Goal: Transaction & Acquisition: Obtain resource

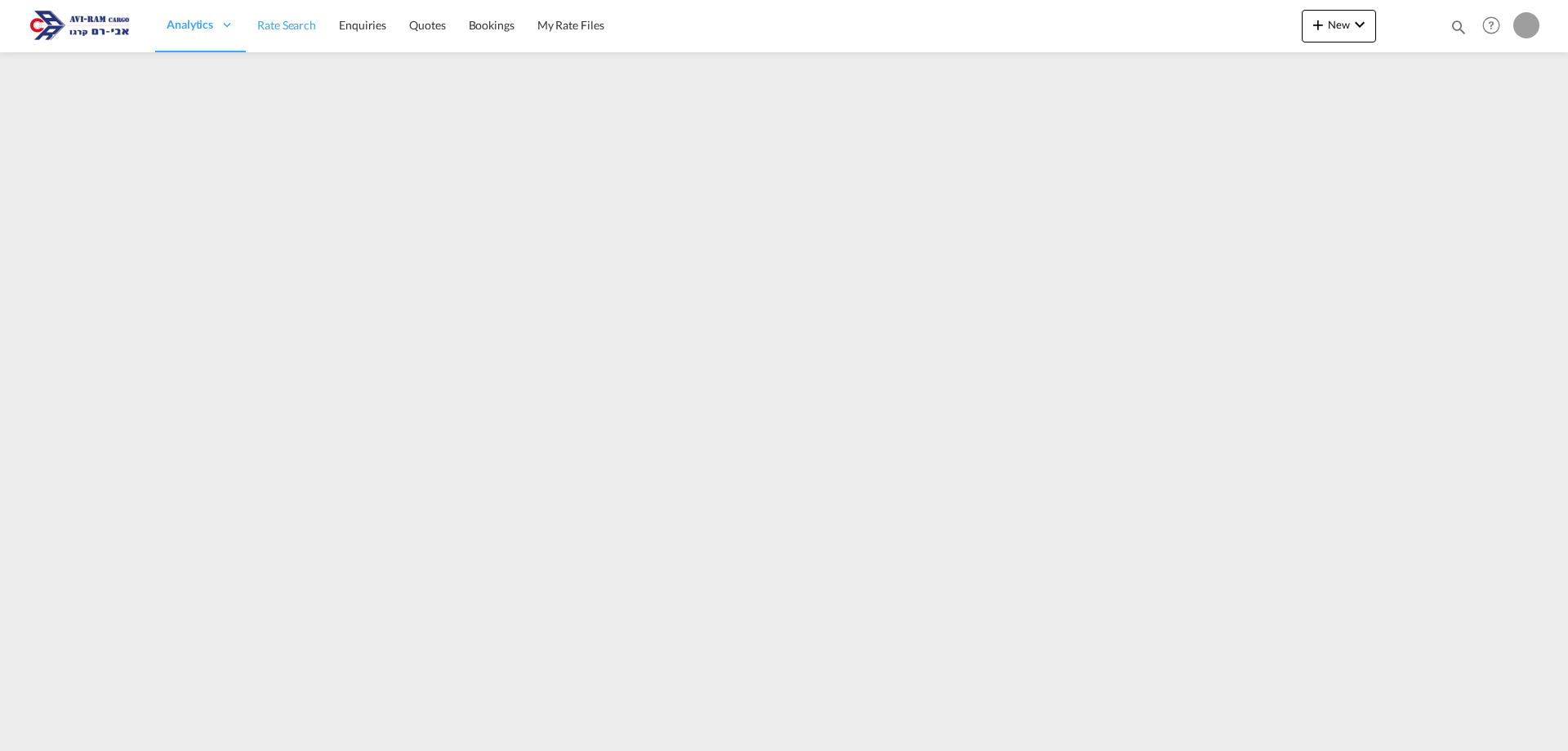
click at [313, 26] on span "Rate Search" at bounding box center [286, 25] width 59 height 14
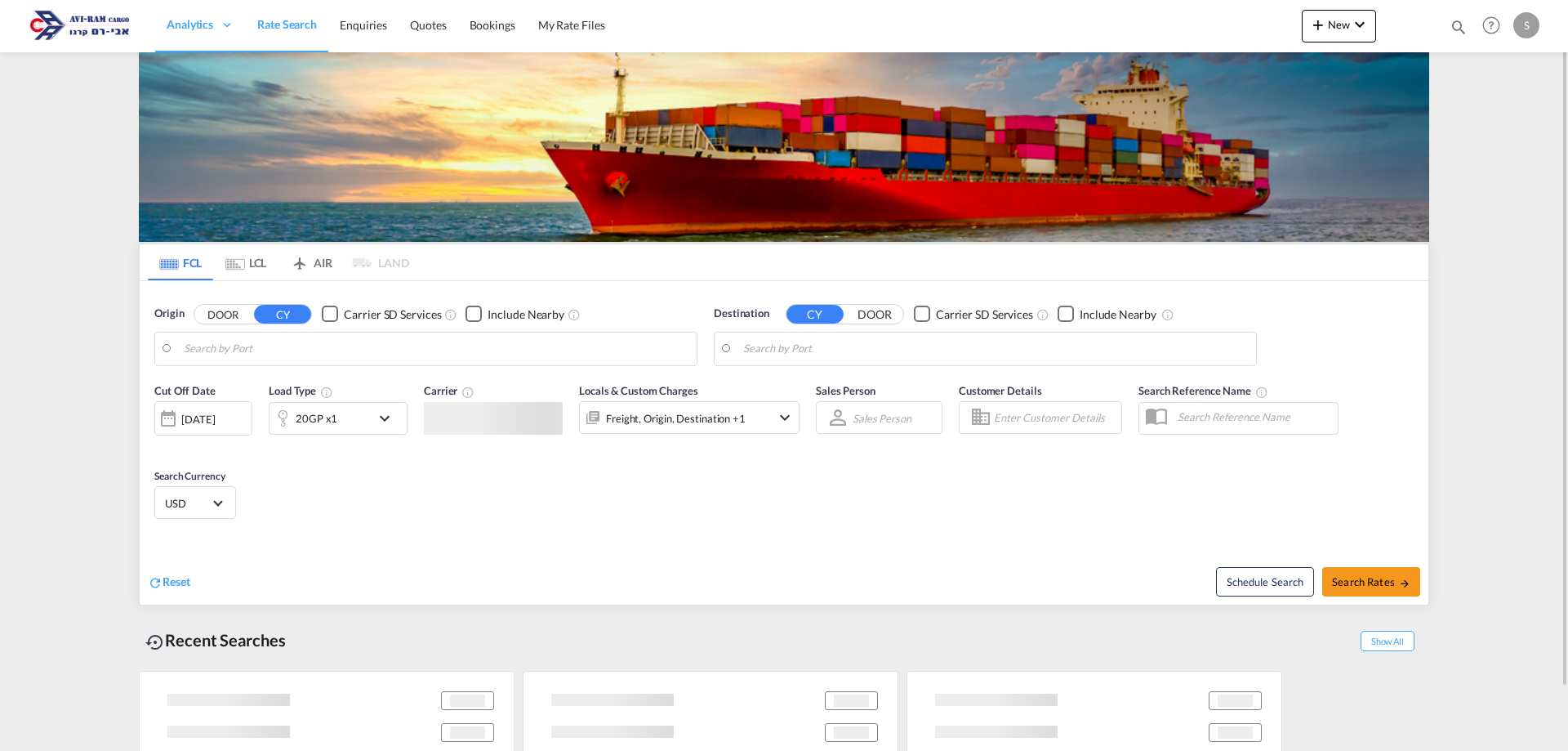
type input "[GEOGRAPHIC_DATA], BEANR"
type input "Ashdod, ILASH"
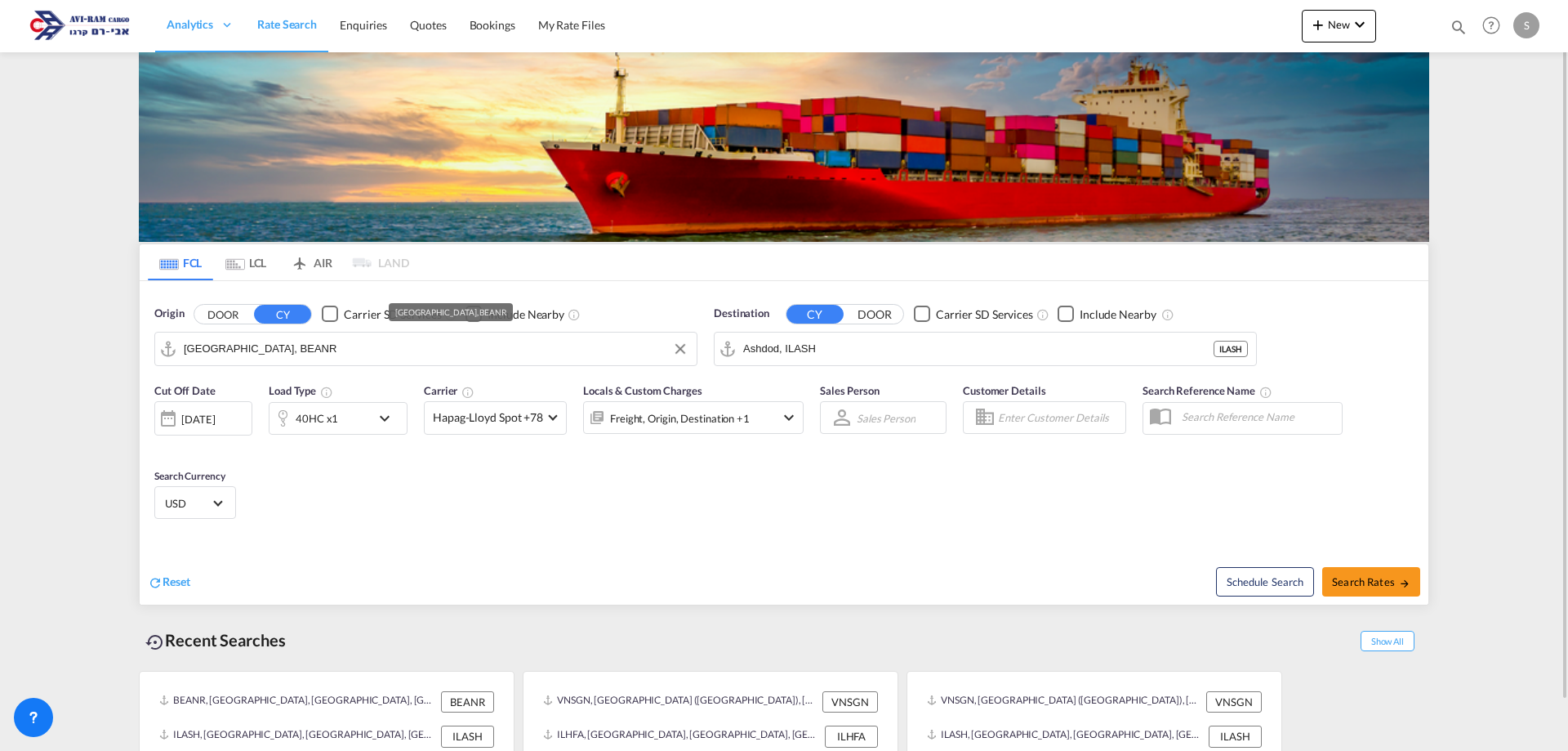
click at [275, 352] on input "[GEOGRAPHIC_DATA], BEANR" at bounding box center [436, 349] width 505 height 25
type input "מ"
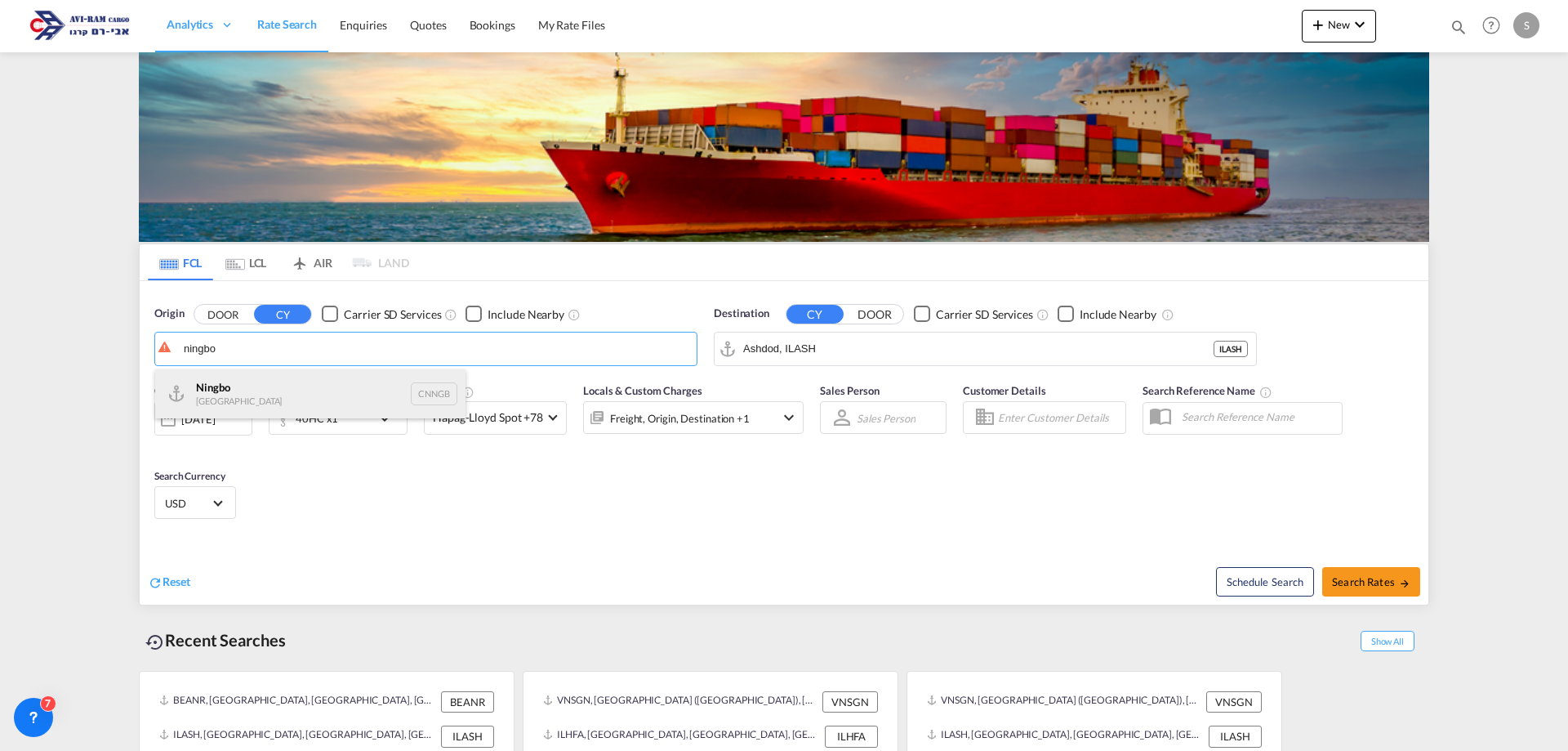
click at [299, 390] on div "Ningbo China CNNGB" at bounding box center [310, 393] width 310 height 49
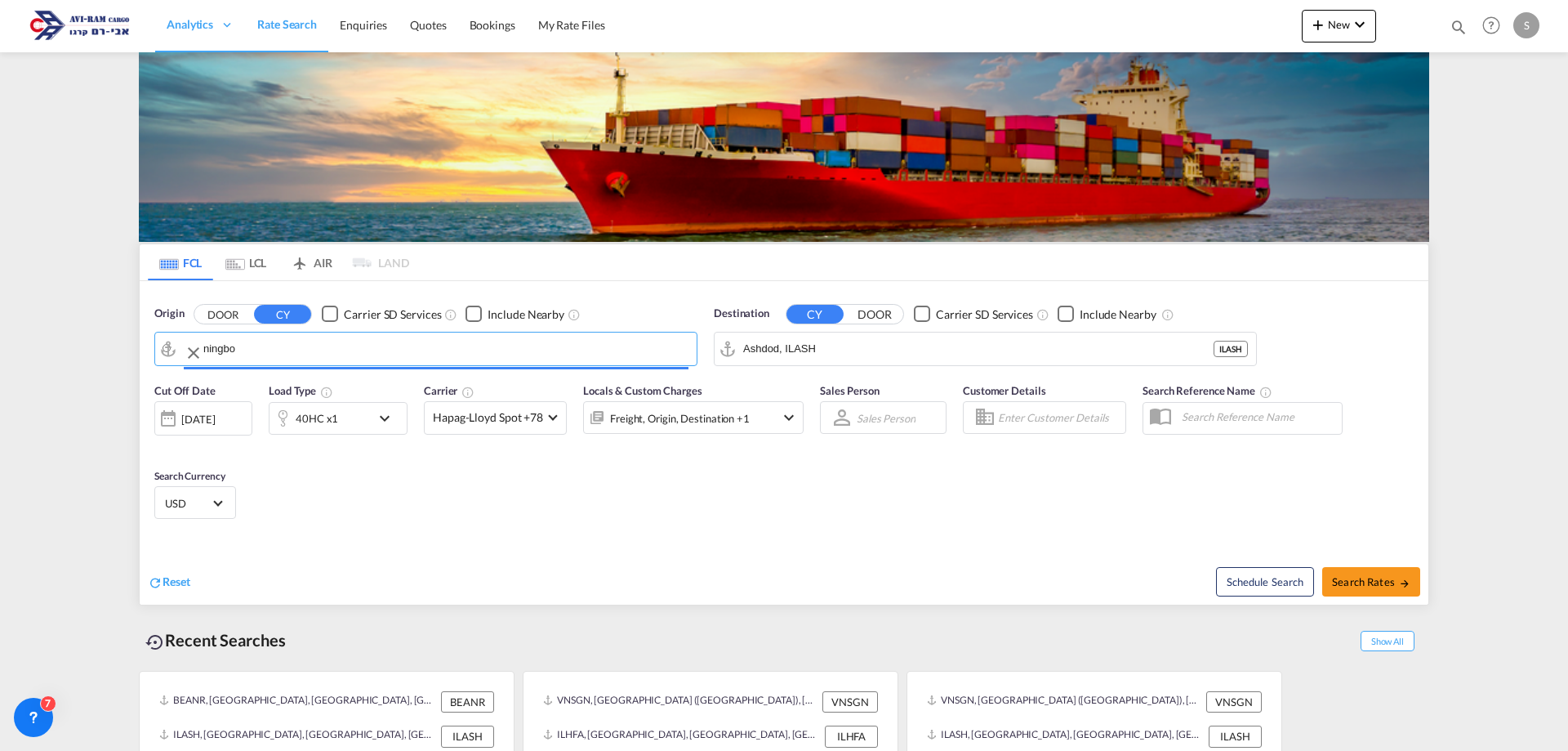
type input "Ningbo, CNNGB"
click at [1349, 578] on span "Search Rates" at bounding box center [1371, 582] width 78 height 13
type input "CNNGB to ILASH / [DATE]"
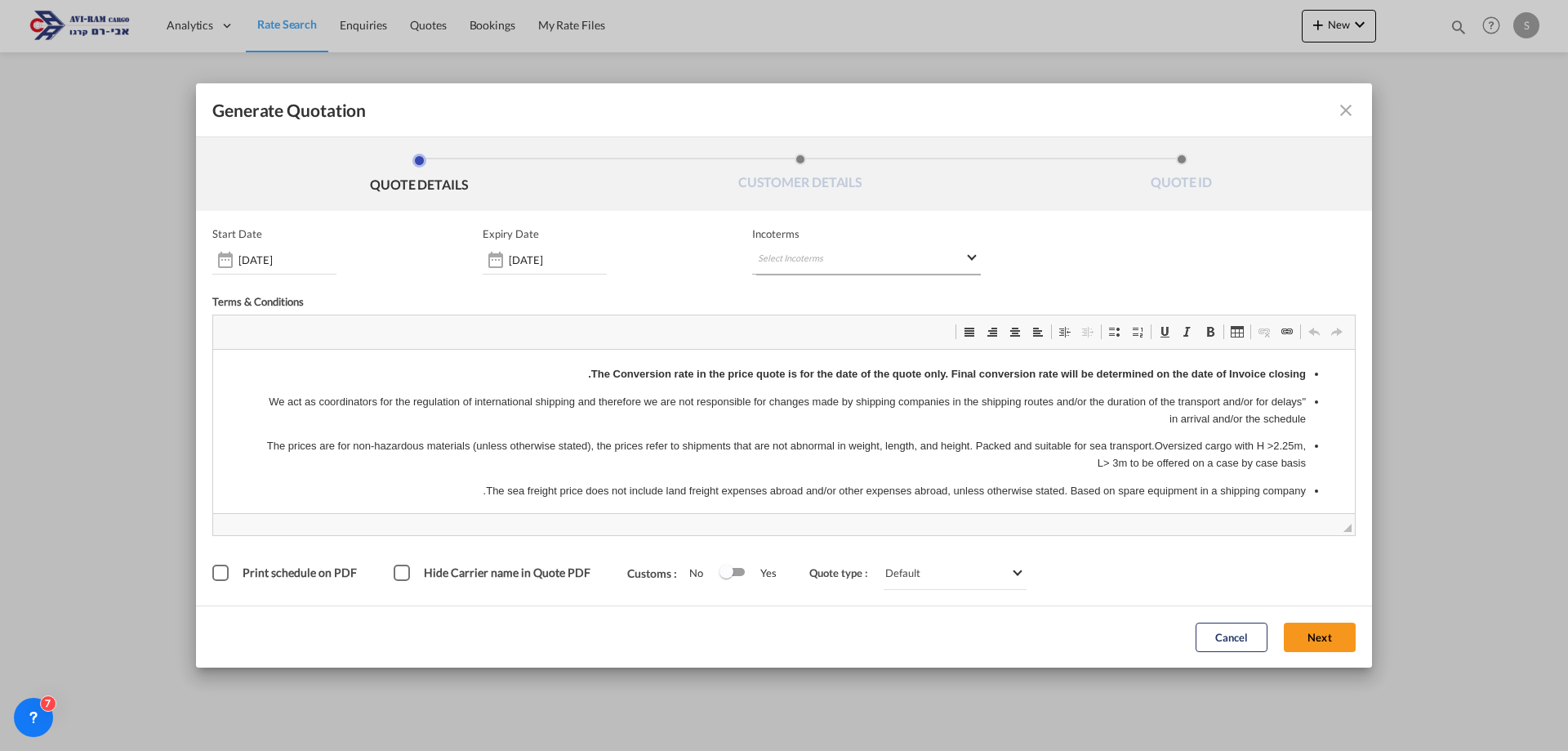
click at [839, 252] on md-select "Select Incoterms EXW - import Ex Works CIF - export Cost,Insurance and Freight …" at bounding box center [866, 260] width 228 height 30
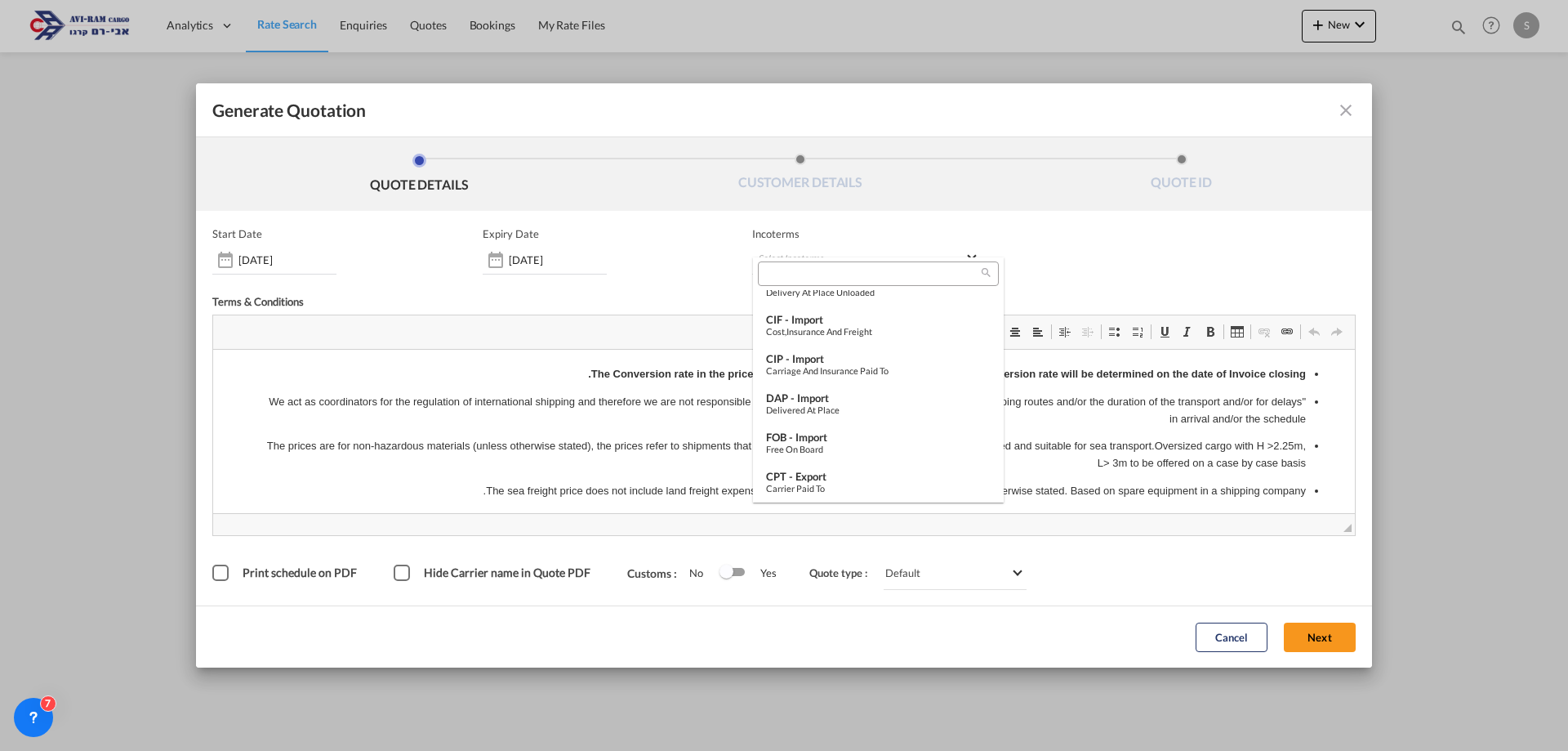
scroll to position [115, 0]
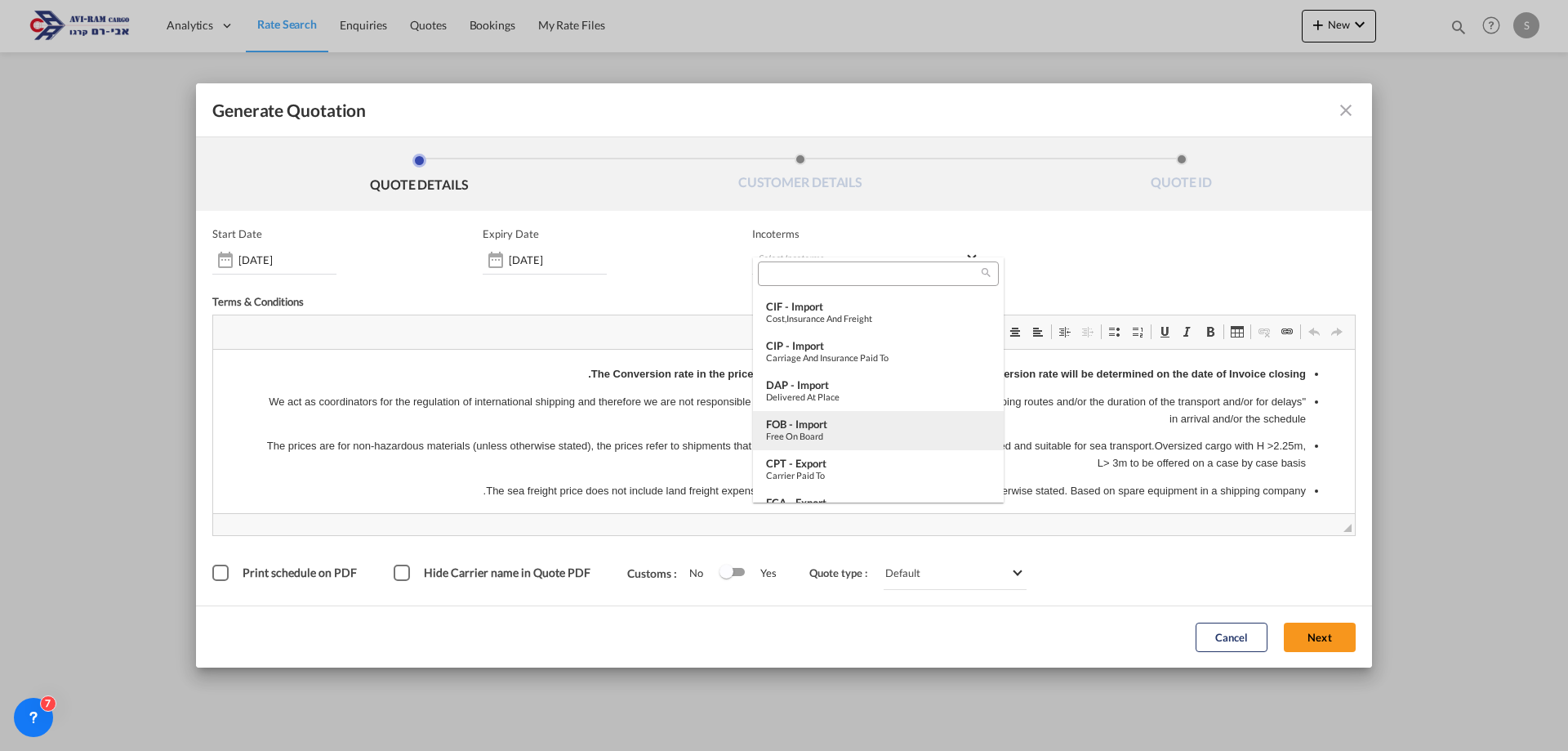
click at [859, 420] on div "FOB - import" at bounding box center [878, 424] width 224 height 13
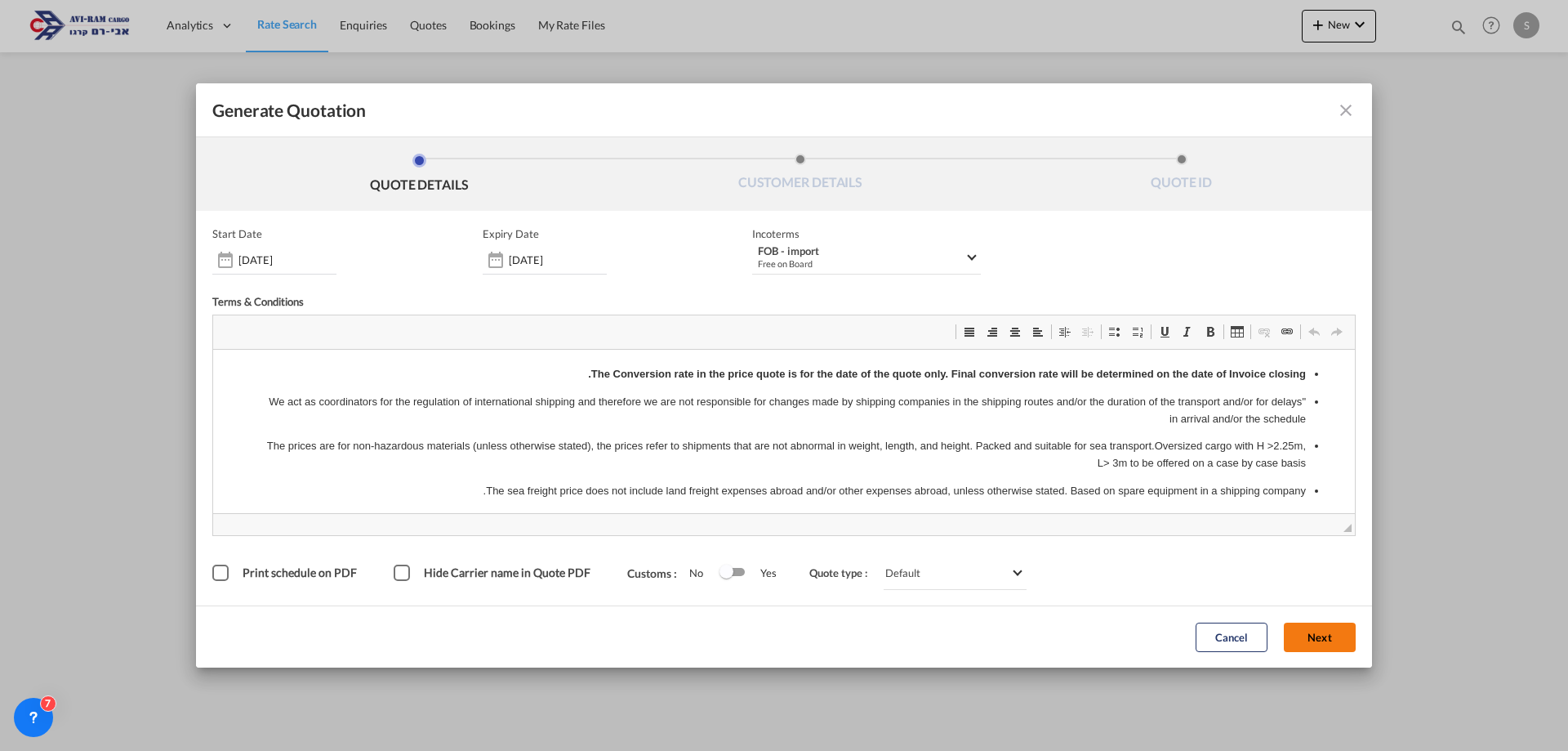
click at [1327, 638] on button "Next" at bounding box center [1319, 637] width 72 height 30
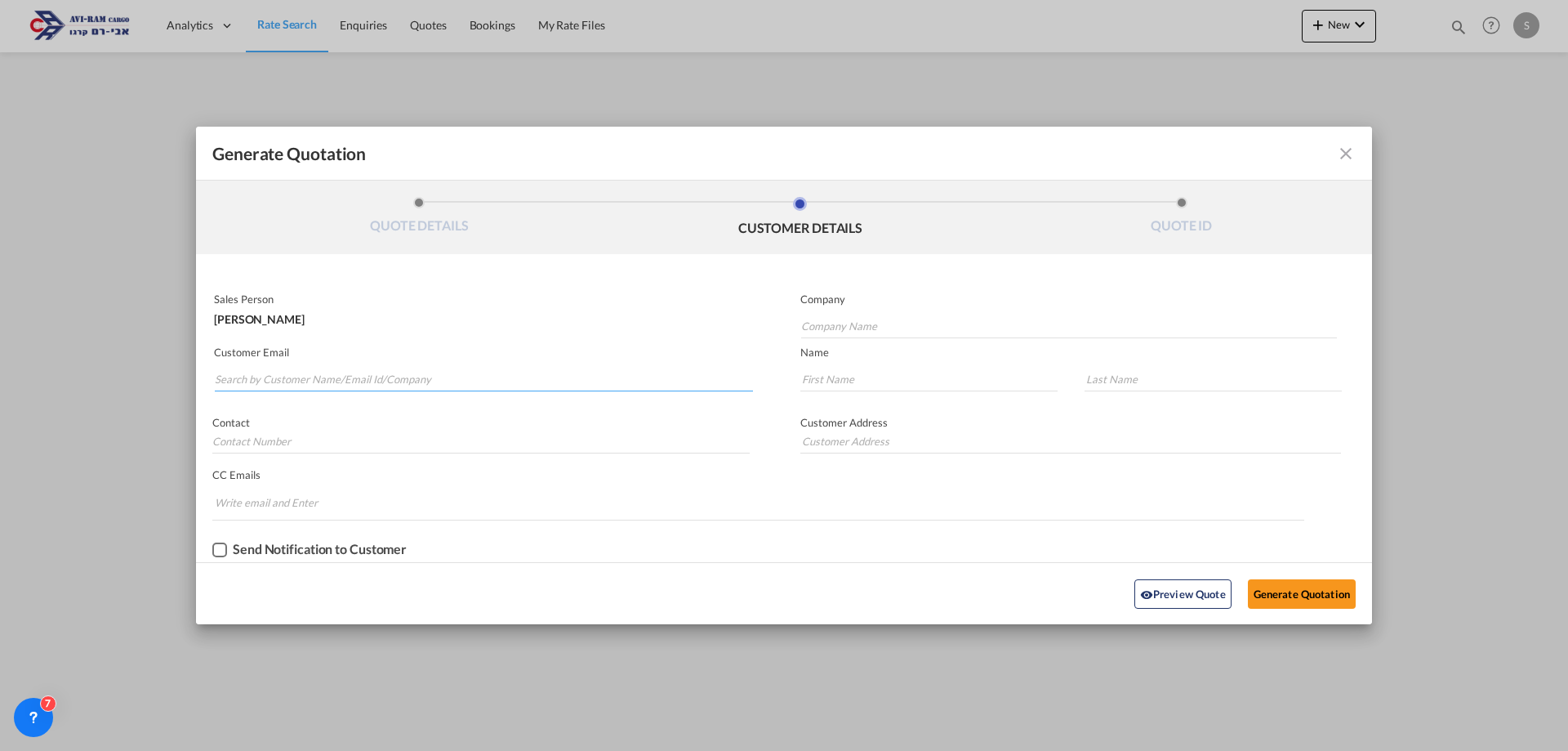
click at [380, 380] on input "Search by Customer Name/Email Id/Company" at bounding box center [483, 380] width 538 height 25
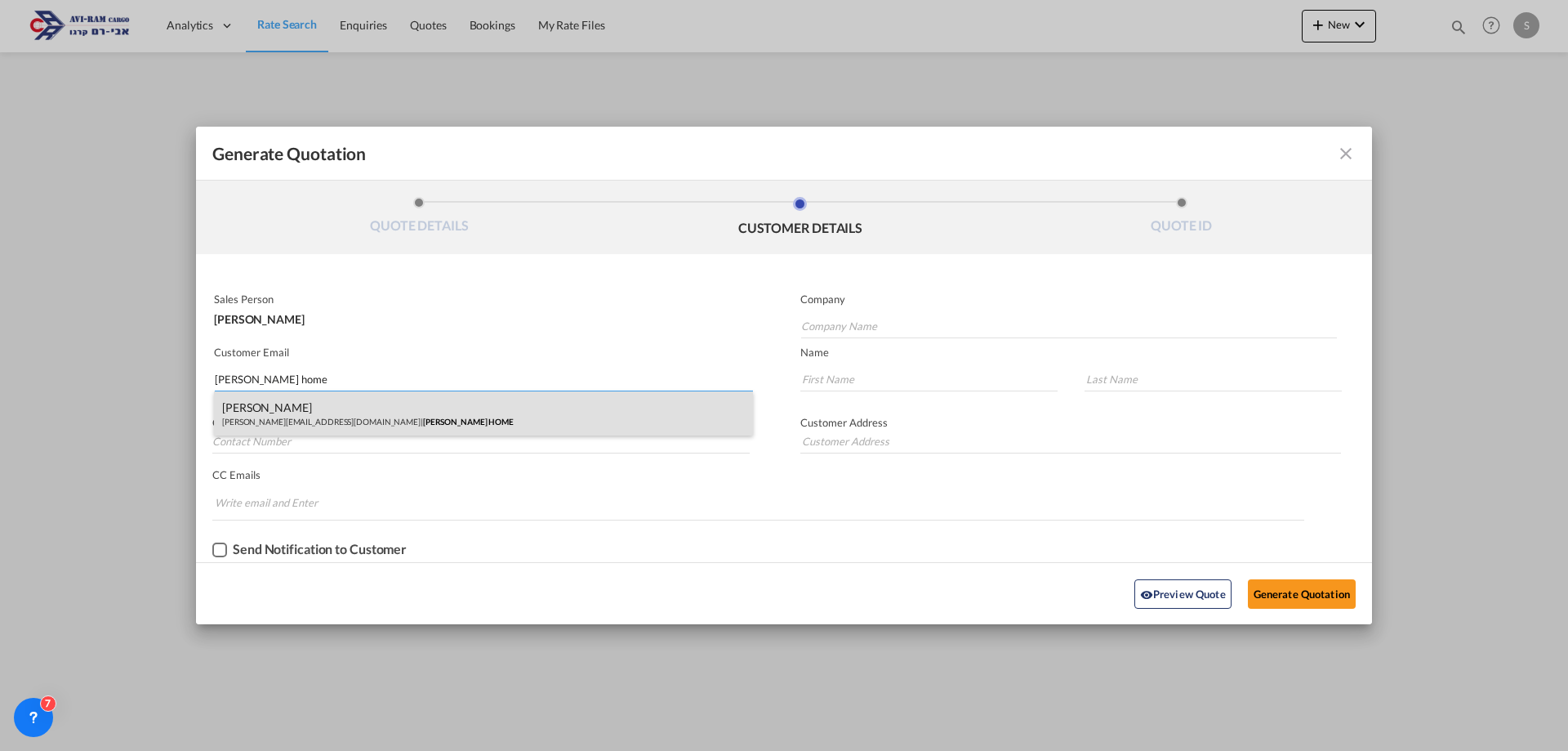
type input "[PERSON_NAME] home"
click at [308, 415] on div "DOR SAADYA [EMAIL_ADDRESS][DOMAIN_NAME] | [PERSON_NAME] HOME" at bounding box center [483, 413] width 539 height 44
type input "[PERSON_NAME] HOME"
type input "[PERSON_NAME][EMAIL_ADDRESS][DOMAIN_NAME]"
type input "DOR"
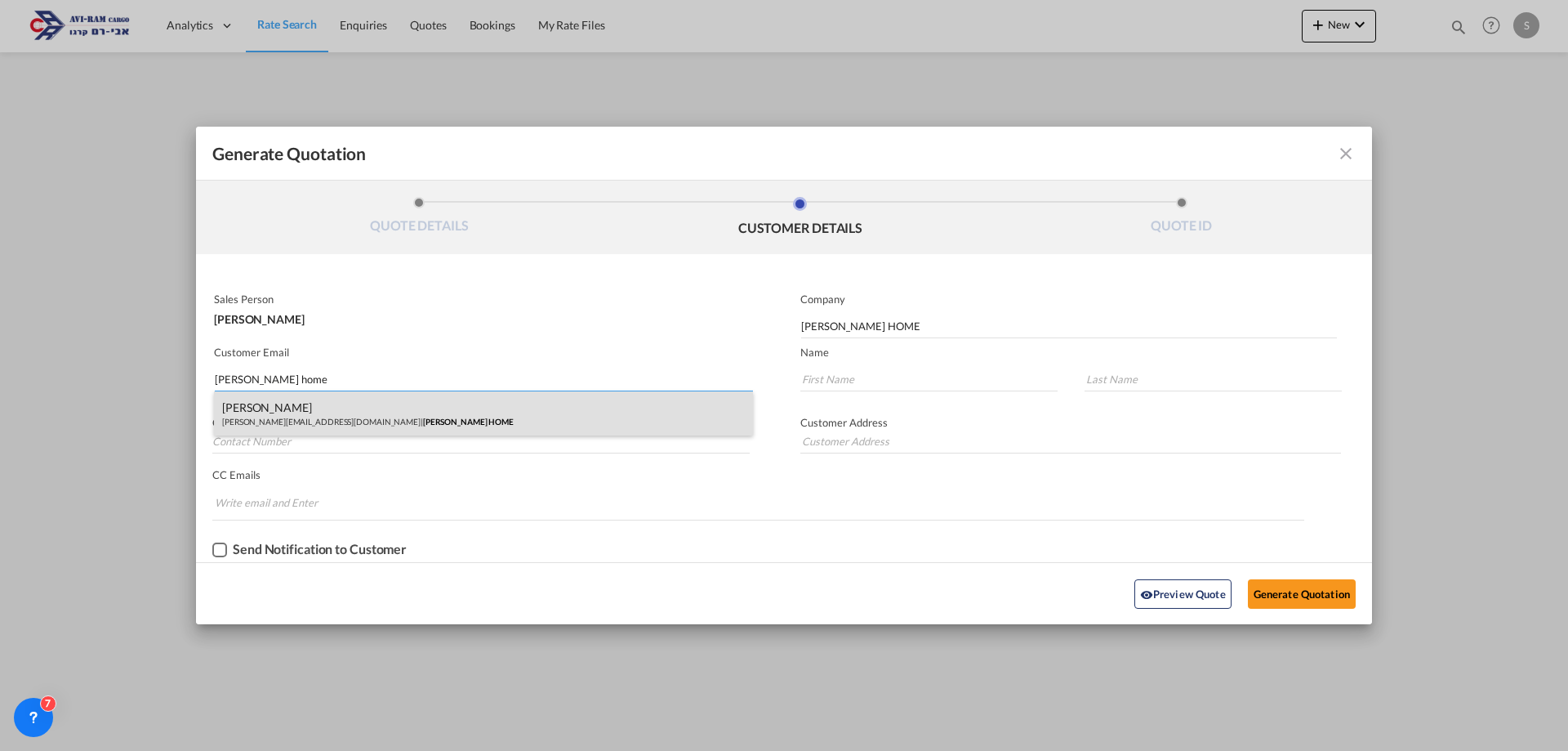
type input "SAADYA"
type input "."
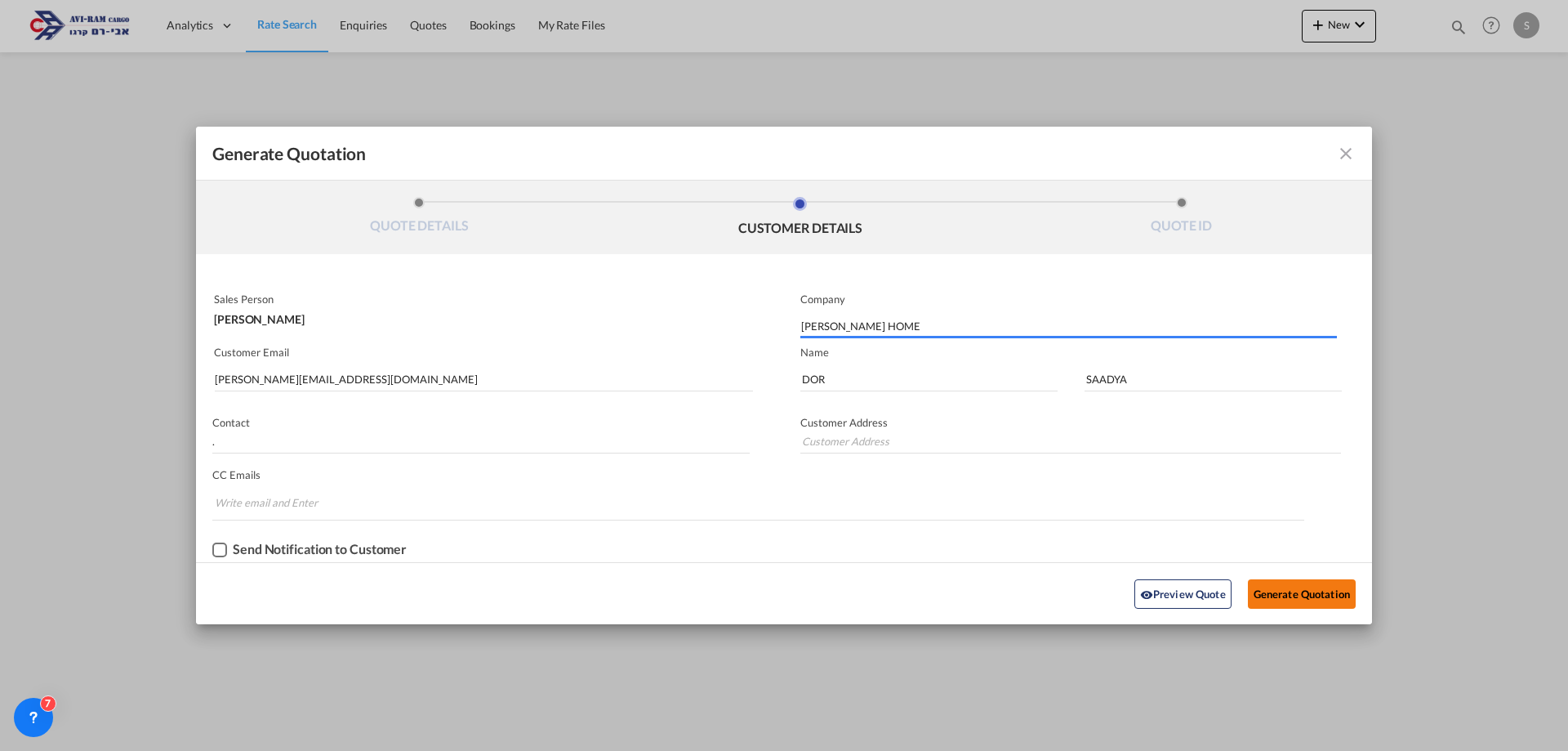
click at [1325, 593] on button "Generate Quotation" at bounding box center [1302, 594] width 108 height 30
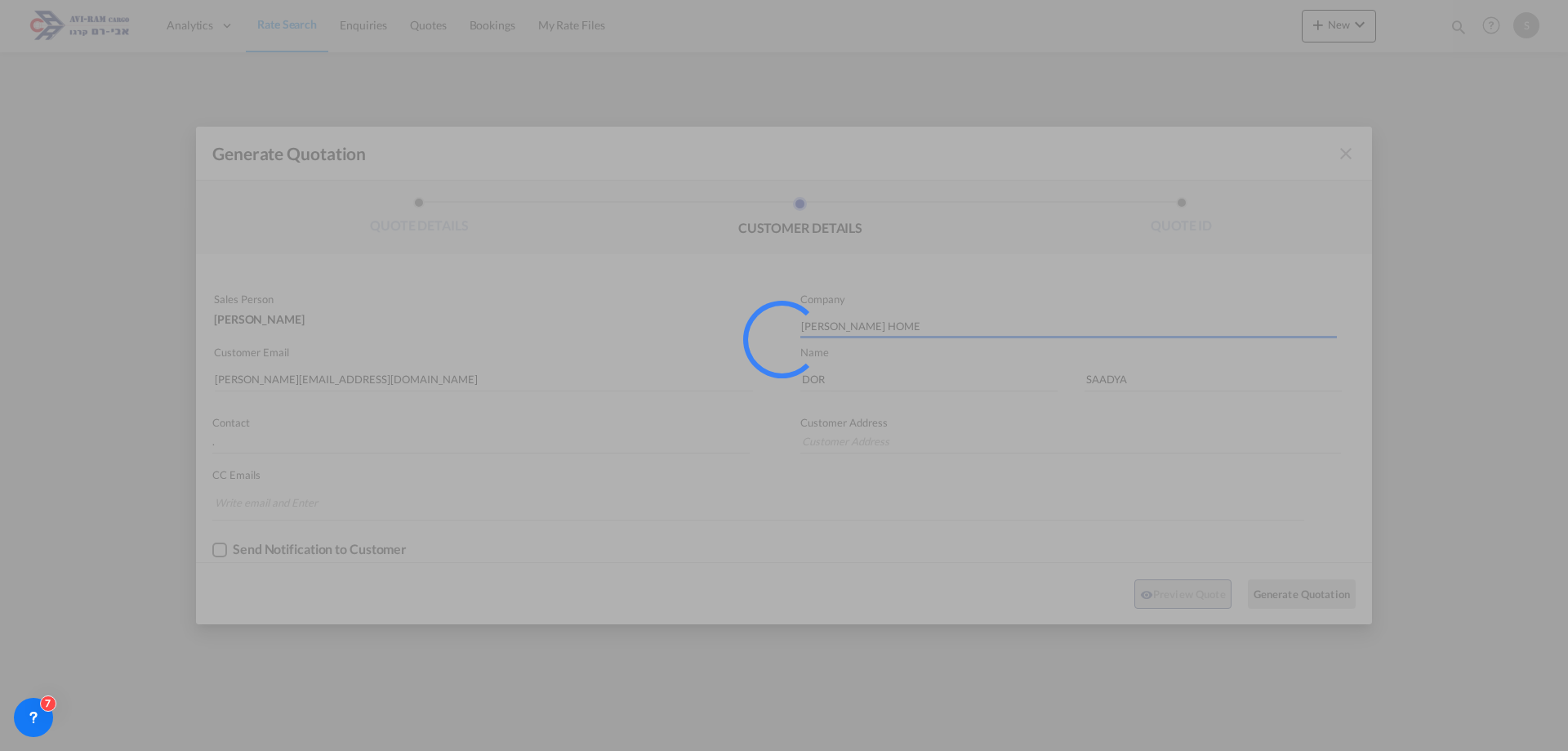
type input "."
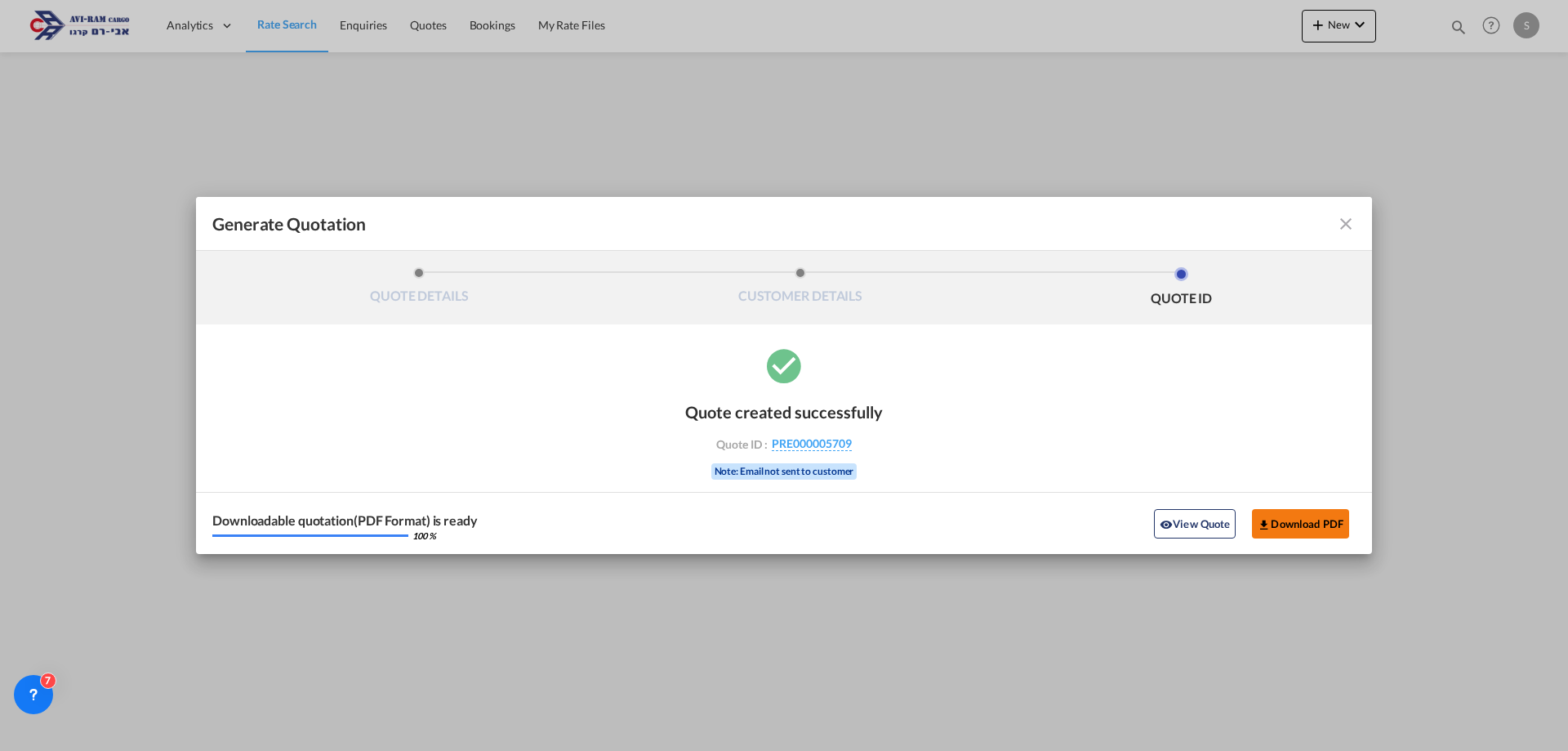
click at [1302, 528] on button "Download PDF" at bounding box center [1301, 524] width 97 height 30
click at [1354, 220] on md-icon "icon-close fg-AAA8AD cursor m-0" at bounding box center [1346, 224] width 20 height 20
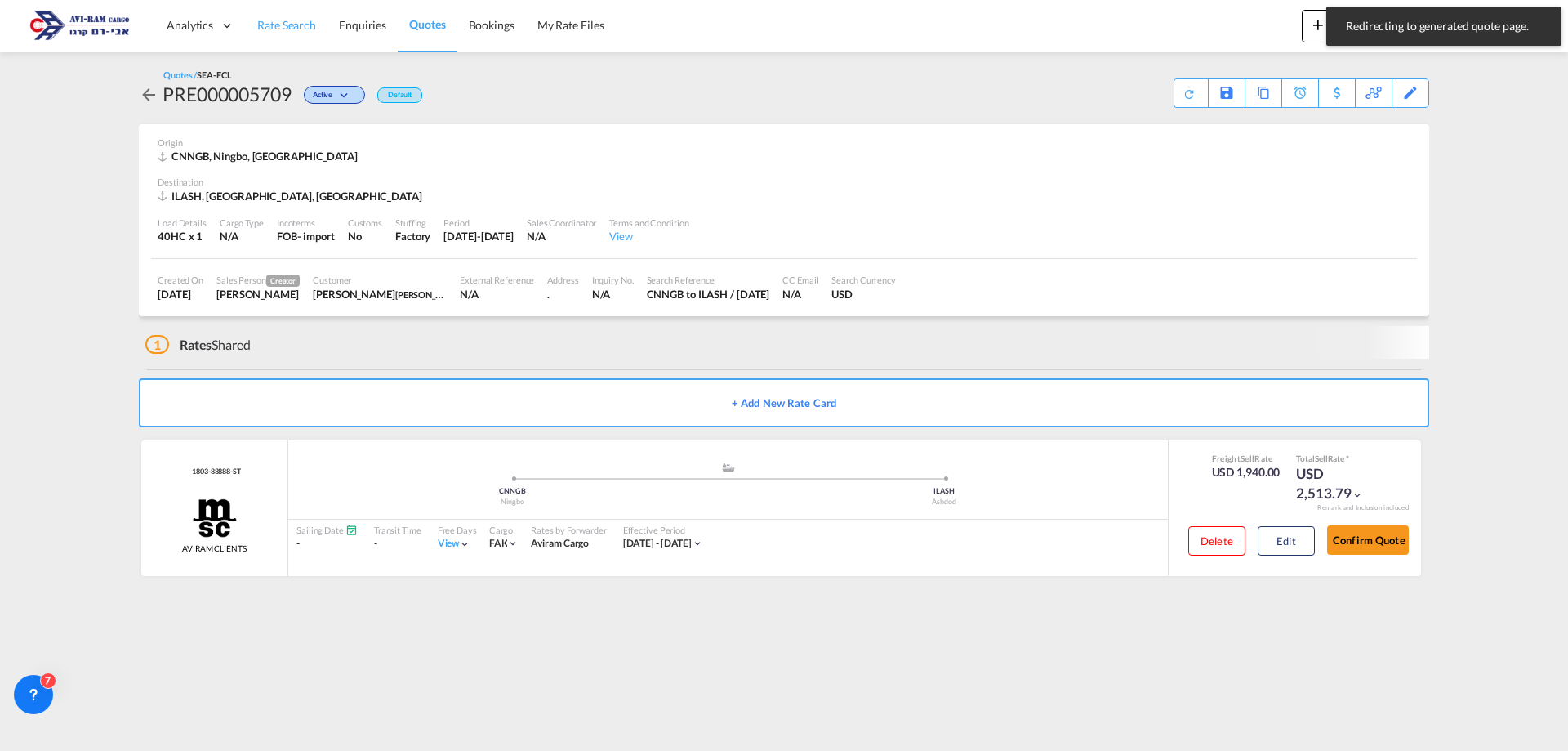
click at [280, 27] on span "Rate Search" at bounding box center [286, 25] width 59 height 14
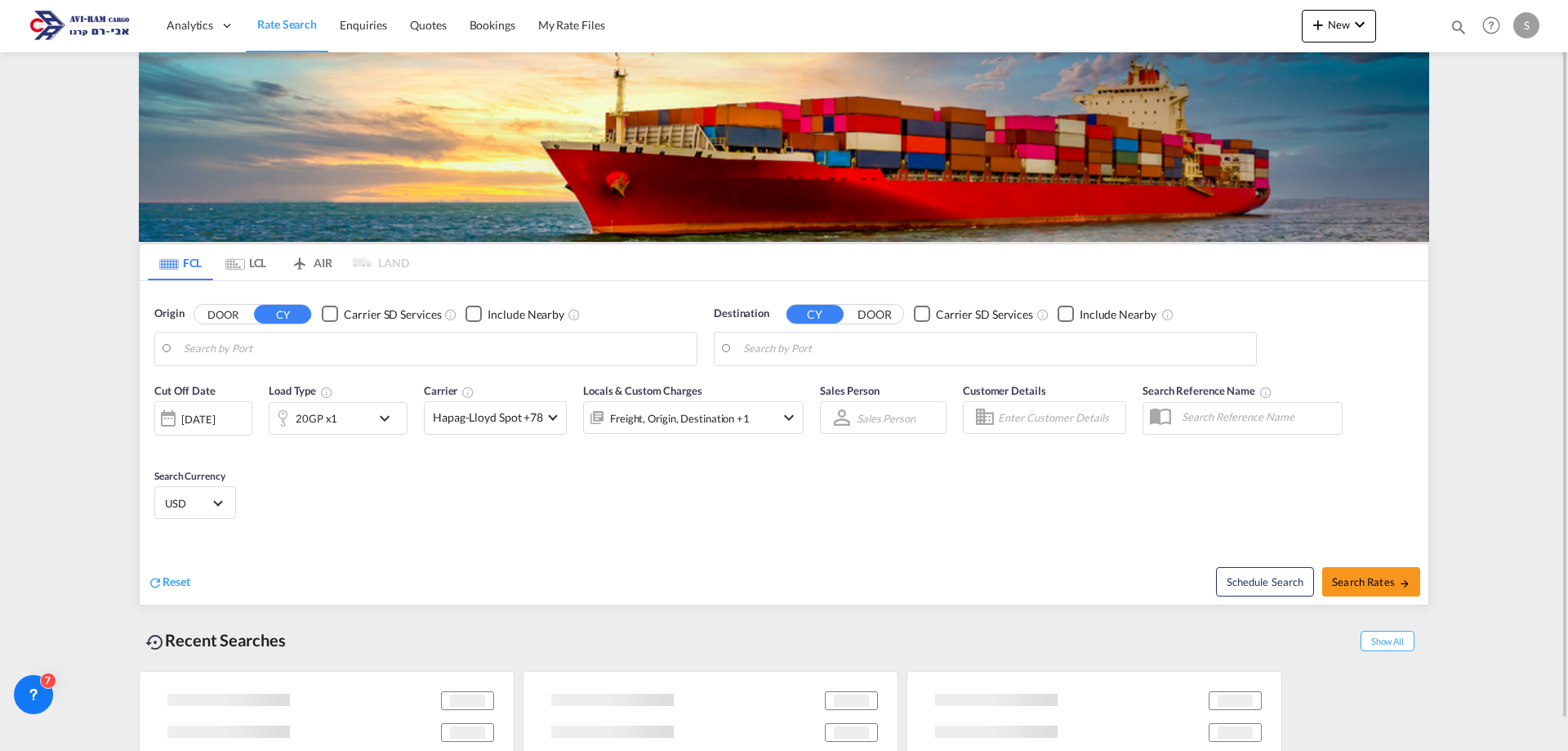
type input "Ningbo, CNNGB"
type input "Ashdod, ILASH"
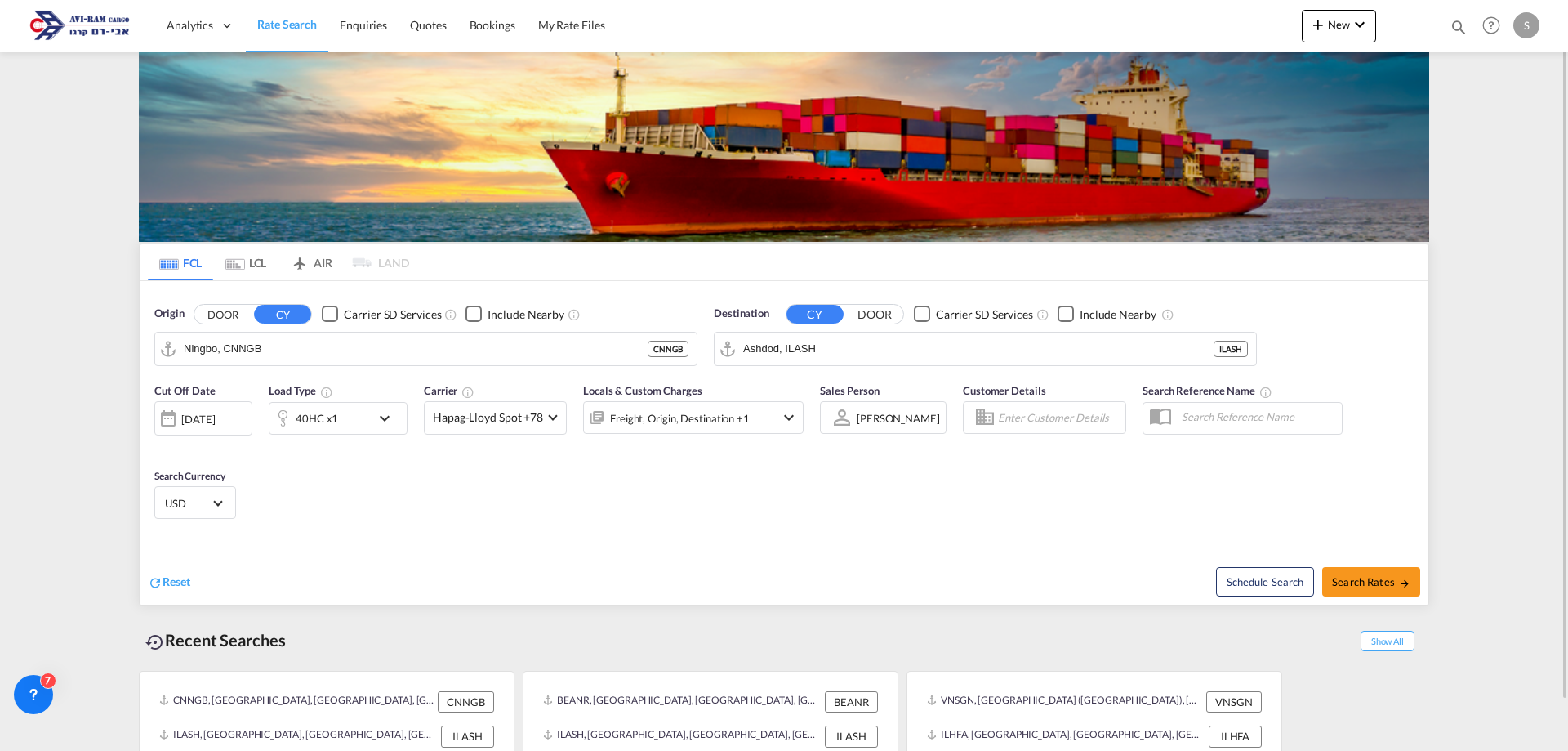
click at [255, 257] on md-tab-item "LCL" at bounding box center [245, 262] width 65 height 36
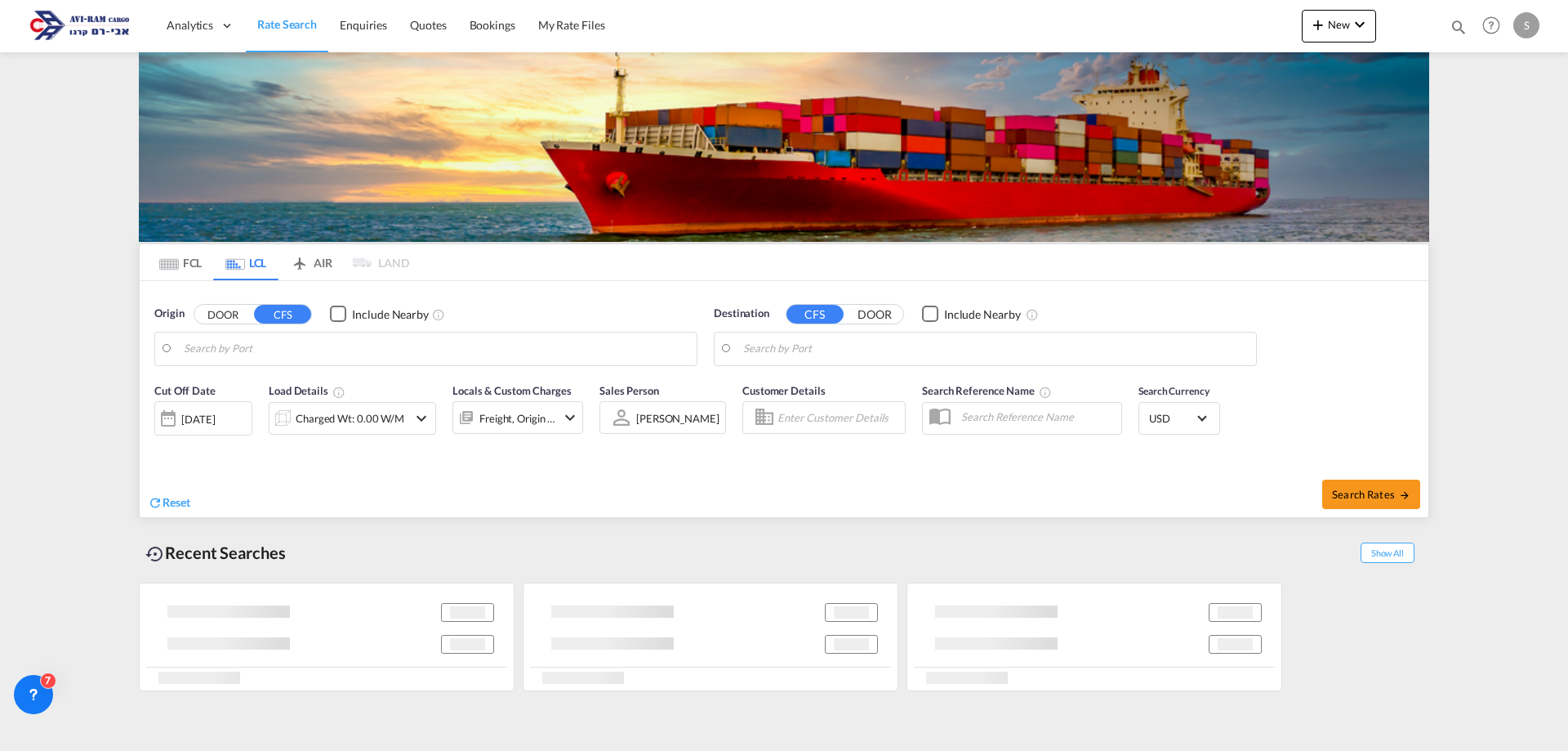
type input "Ningbo, ZJ, CNNGB"
type input "Ashdod, ILASH"
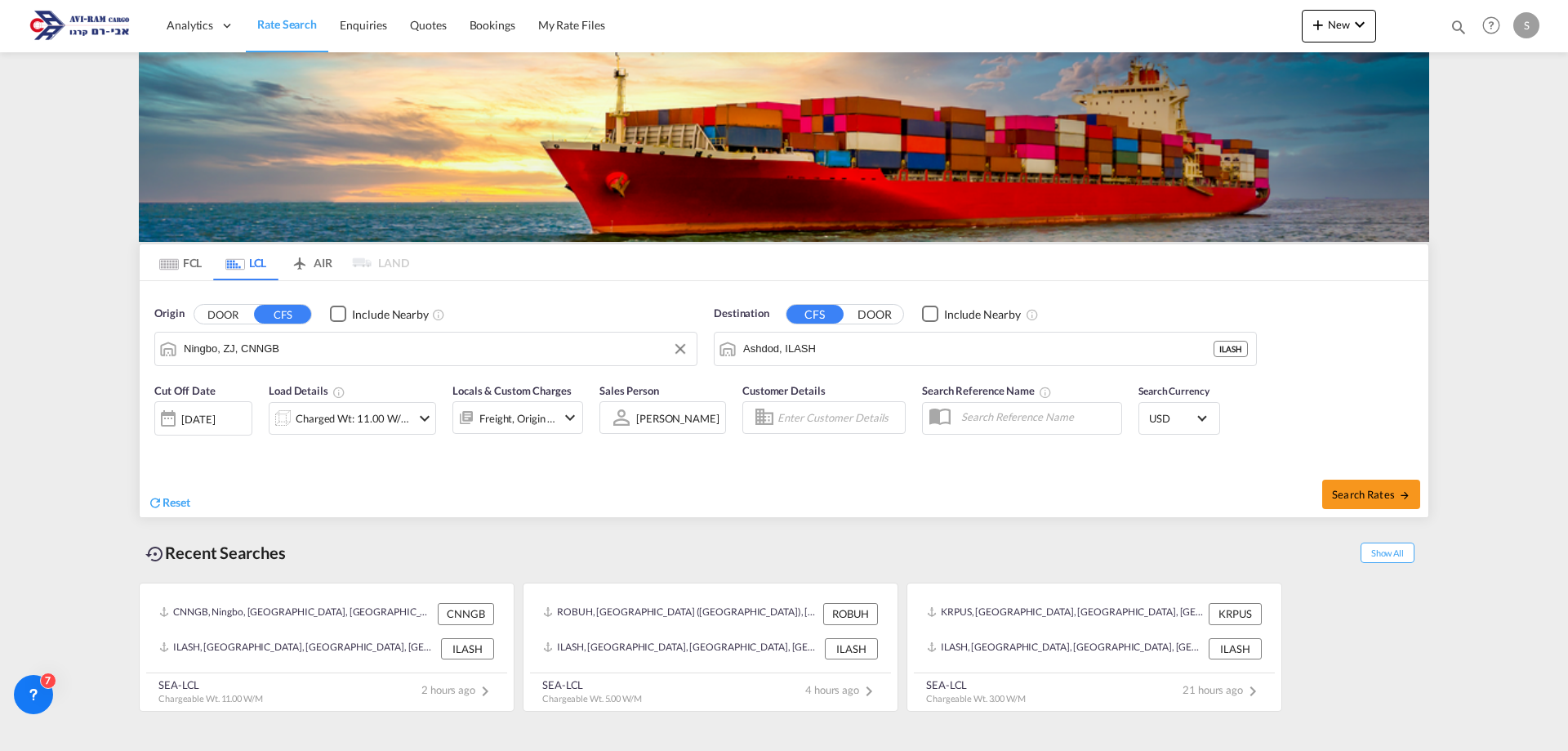
click at [248, 348] on input "Ningbo, ZJ, CNNGB" at bounding box center [436, 349] width 505 height 25
click at [323, 423] on div "Charged Wt: 11.00 W/M" at bounding box center [353, 418] width 115 height 23
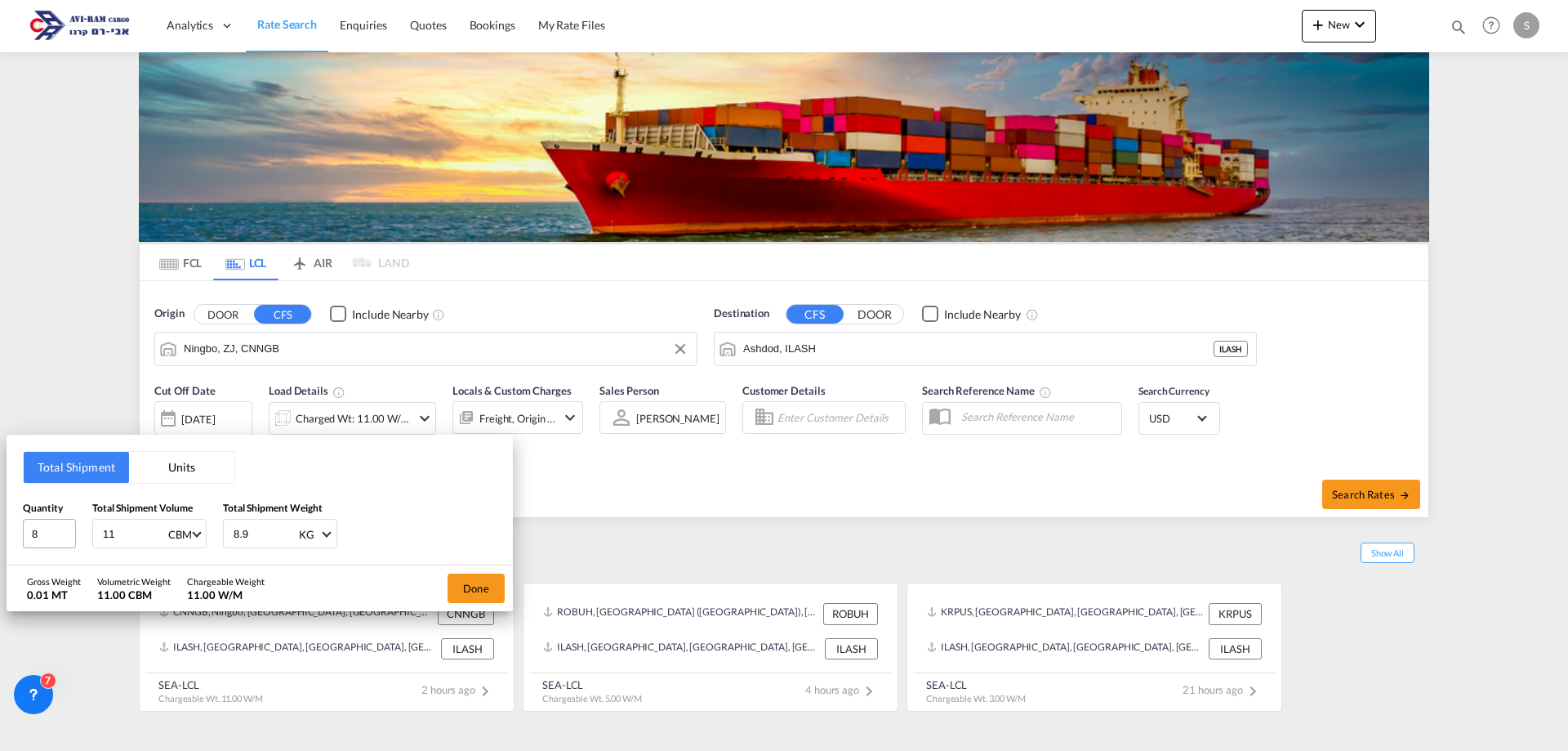
drag, startPoint x: 51, startPoint y: 541, endPoint x: 37, endPoint y: 544, distance: 14.3
click at [37, 544] on div "Quantity 8 Total Shipment Volume 11 CBM CBM CFT Total Shipment Weight 8.9 KG KG…" at bounding box center [260, 524] width 473 height 49
type input "14.08"
type input "3000"
drag, startPoint x: 45, startPoint y: 535, endPoint x: 22, endPoint y: 531, distance: 23.3
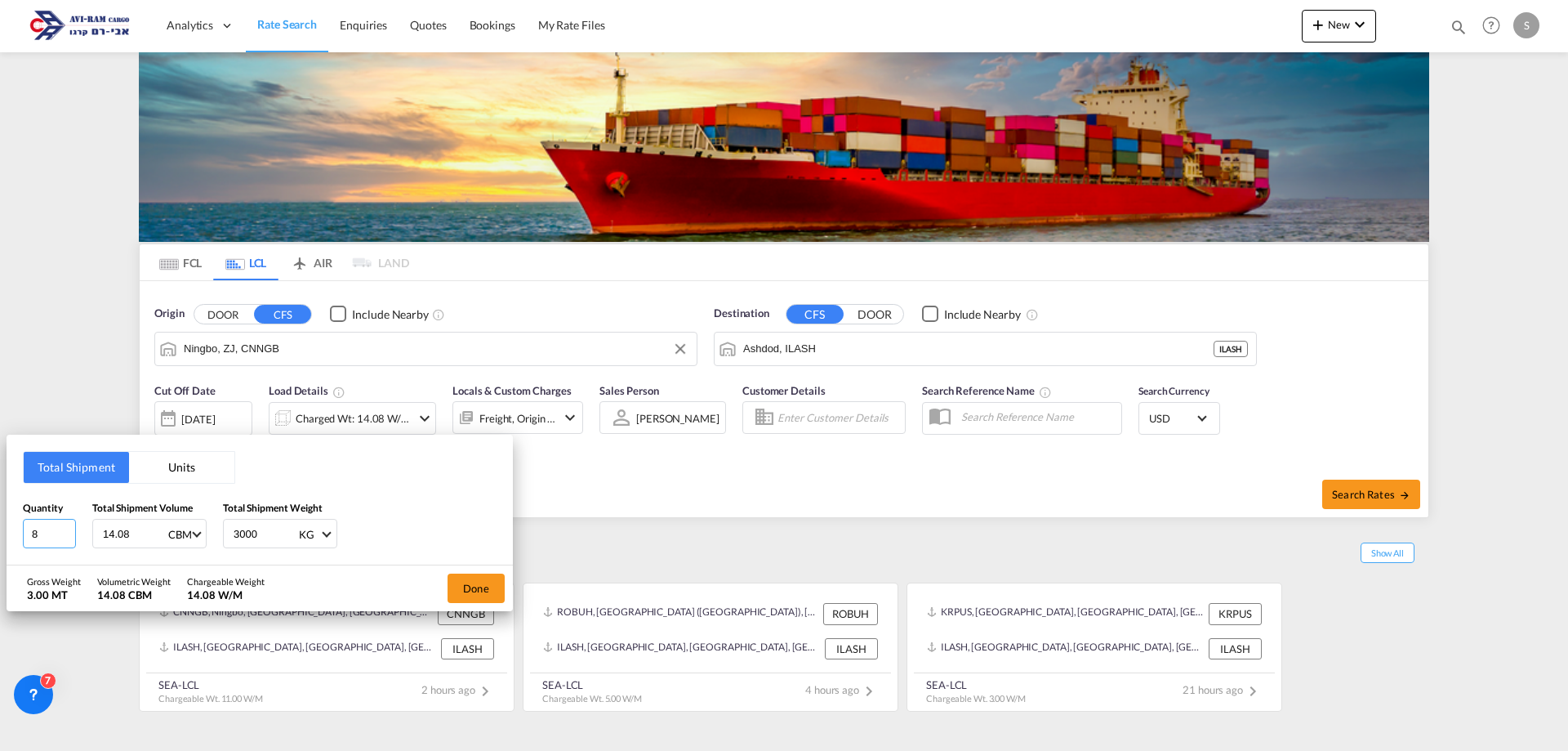
click at [22, 531] on div "Total Shipment Units Quantity 8 Total Shipment Volume 14.08 CBM CBM CFT Total S…" at bounding box center [260, 500] width 506 height 130
type input "10"
click at [460, 602] on button "Done" at bounding box center [476, 588] width 57 height 30
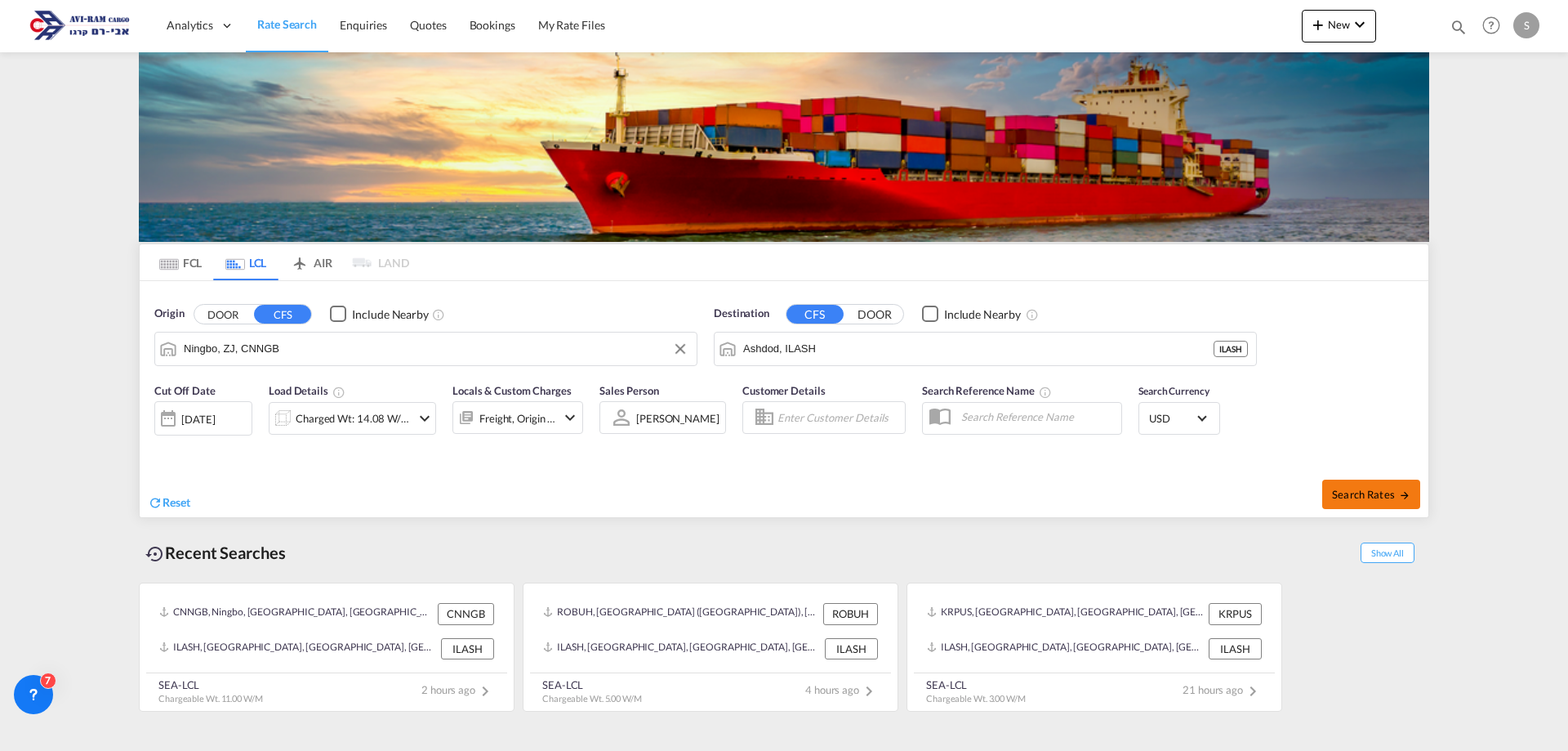
click at [1386, 499] on span "Search Rates" at bounding box center [1371, 494] width 78 height 13
type input "CNNGB to ILASH / [DATE]"
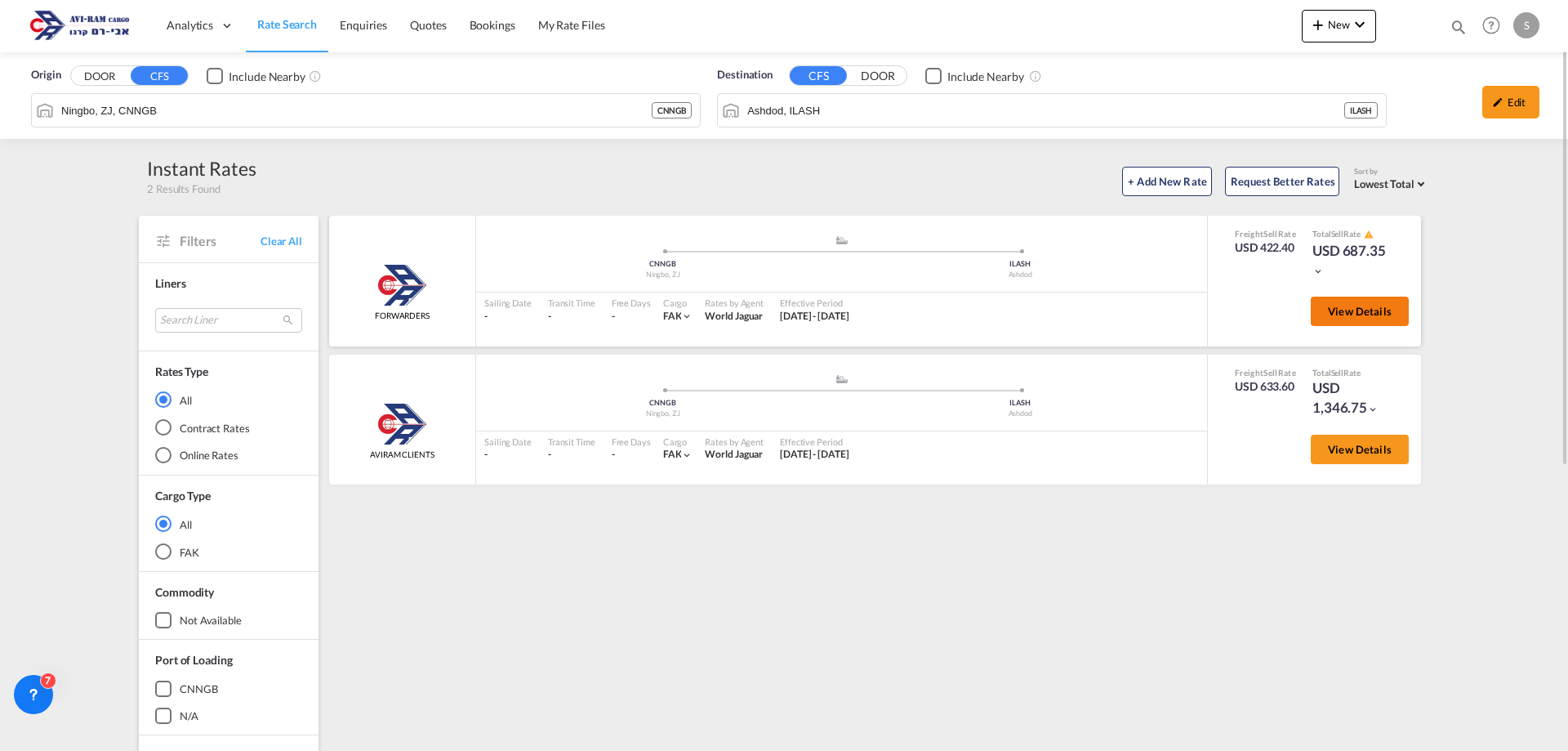
click at [1336, 312] on span "View Details" at bounding box center [1359, 311] width 64 height 13
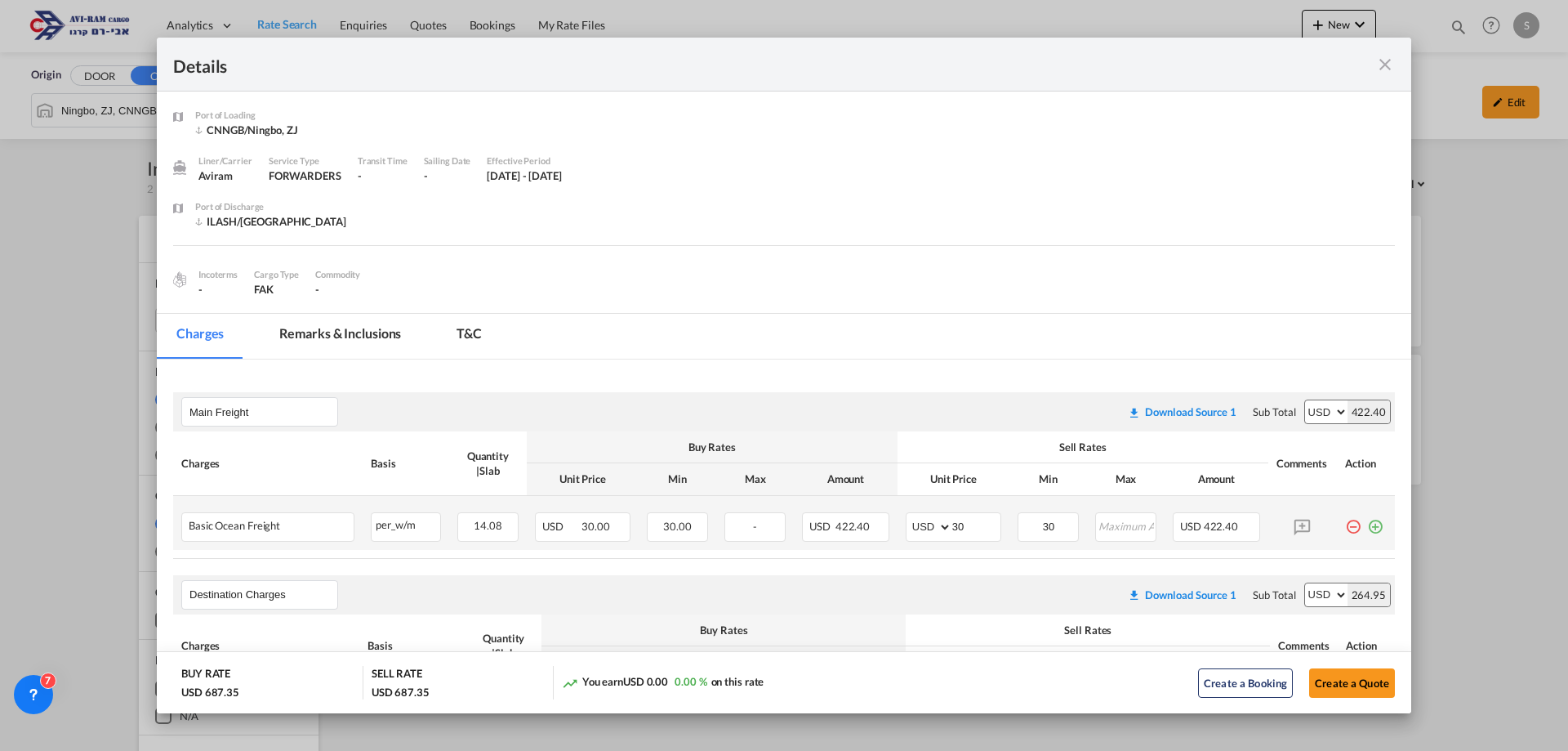
scroll to position [163, 0]
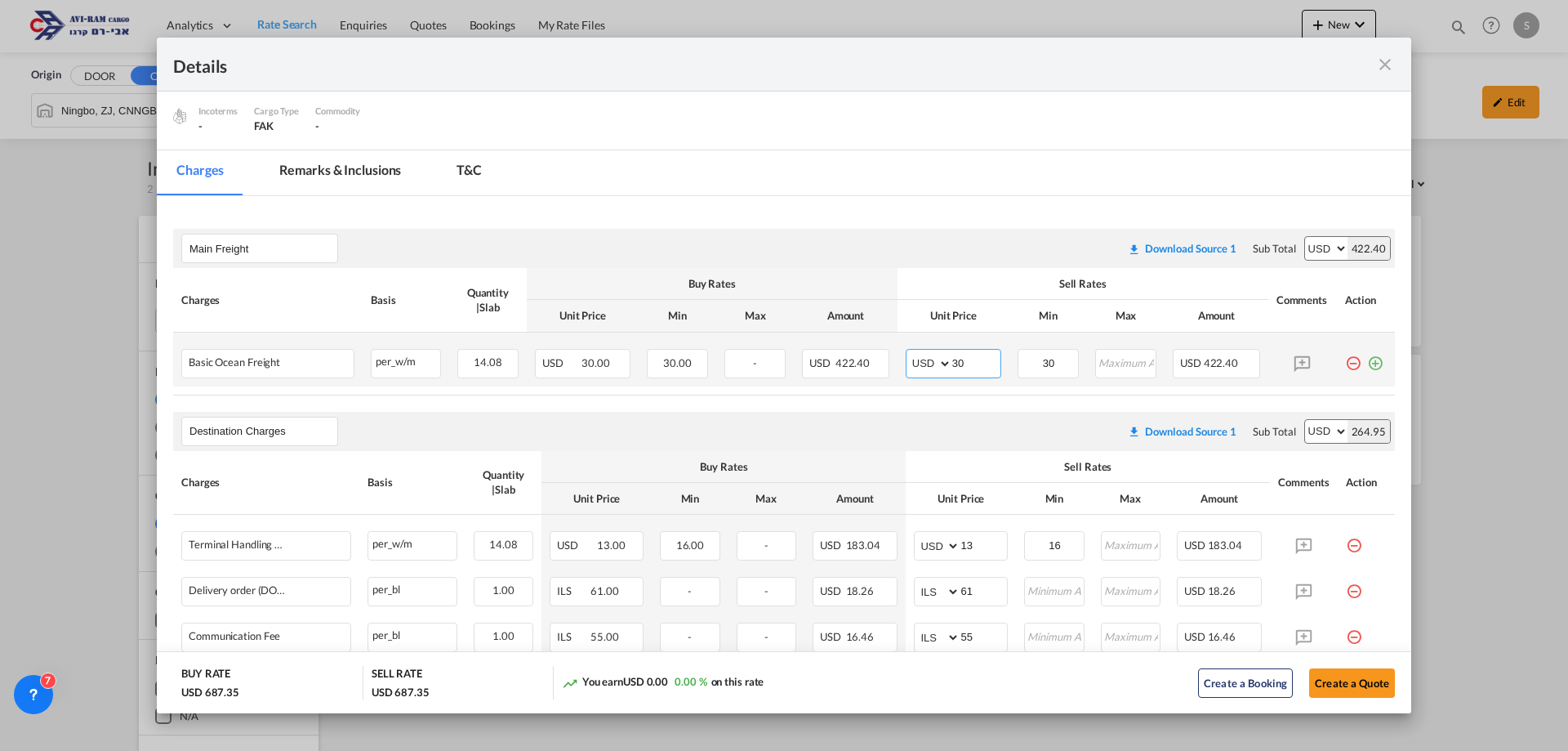
drag, startPoint x: 974, startPoint y: 365, endPoint x: 920, endPoint y: 376, distance: 55.1
click at [920, 376] on md-input-container "AED AFN ALL AMD ANG AOA ARS AUD AWG AZN BAM BBD BDT BGN BHD BIF BMD BND BOB BRL…" at bounding box center [954, 364] width 96 height 30
type input "35"
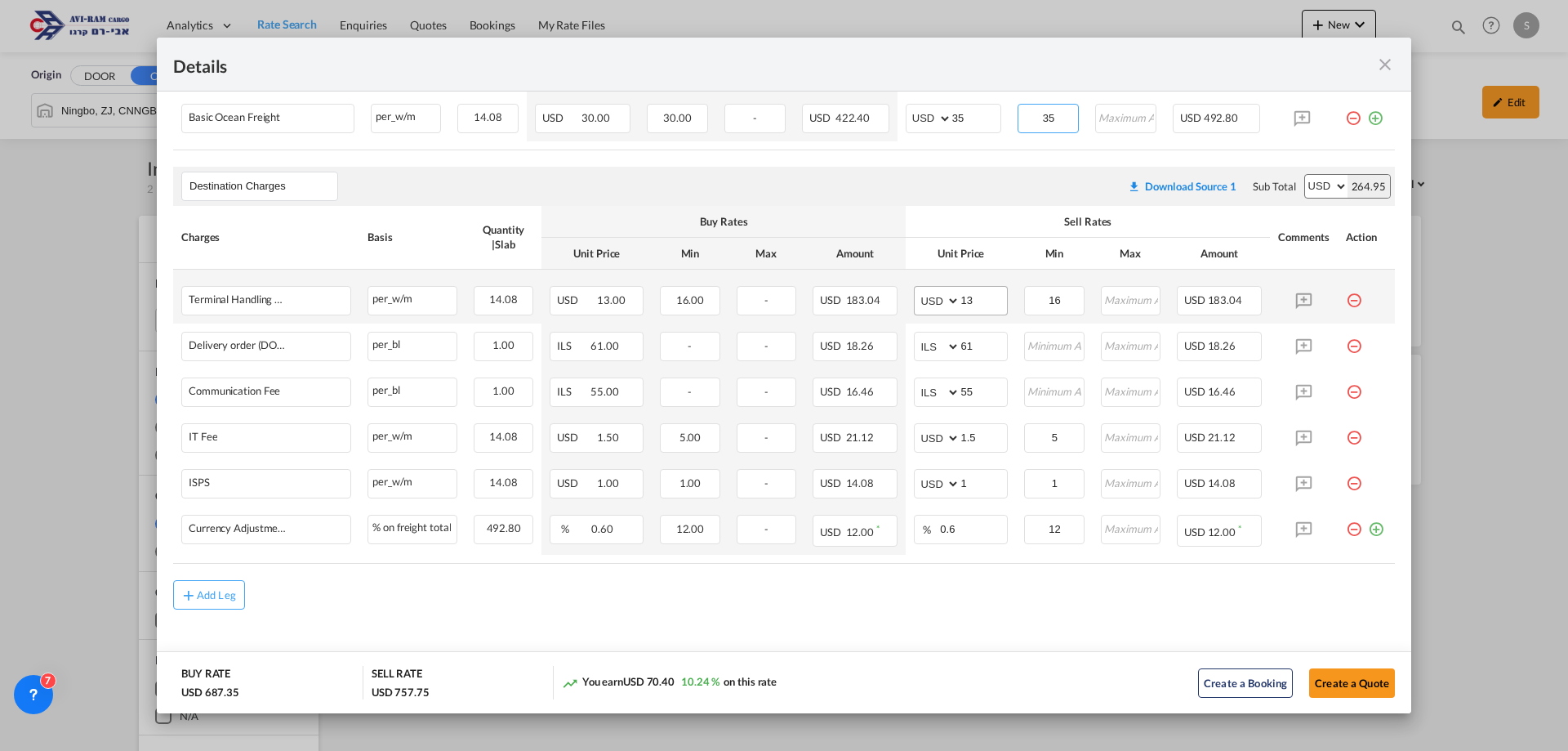
type input "35"
drag, startPoint x: 973, startPoint y: 290, endPoint x: 930, endPoint y: 293, distance: 43.1
click at [930, 293] on md-input-container "AED AFN ALL AMD ANG AOA ARS AUD AWG AZN BAM BBD BDT BGN BHD BIF BMD BND BOB BRL…" at bounding box center [961, 300] width 94 height 30
type input "16"
type input "116"
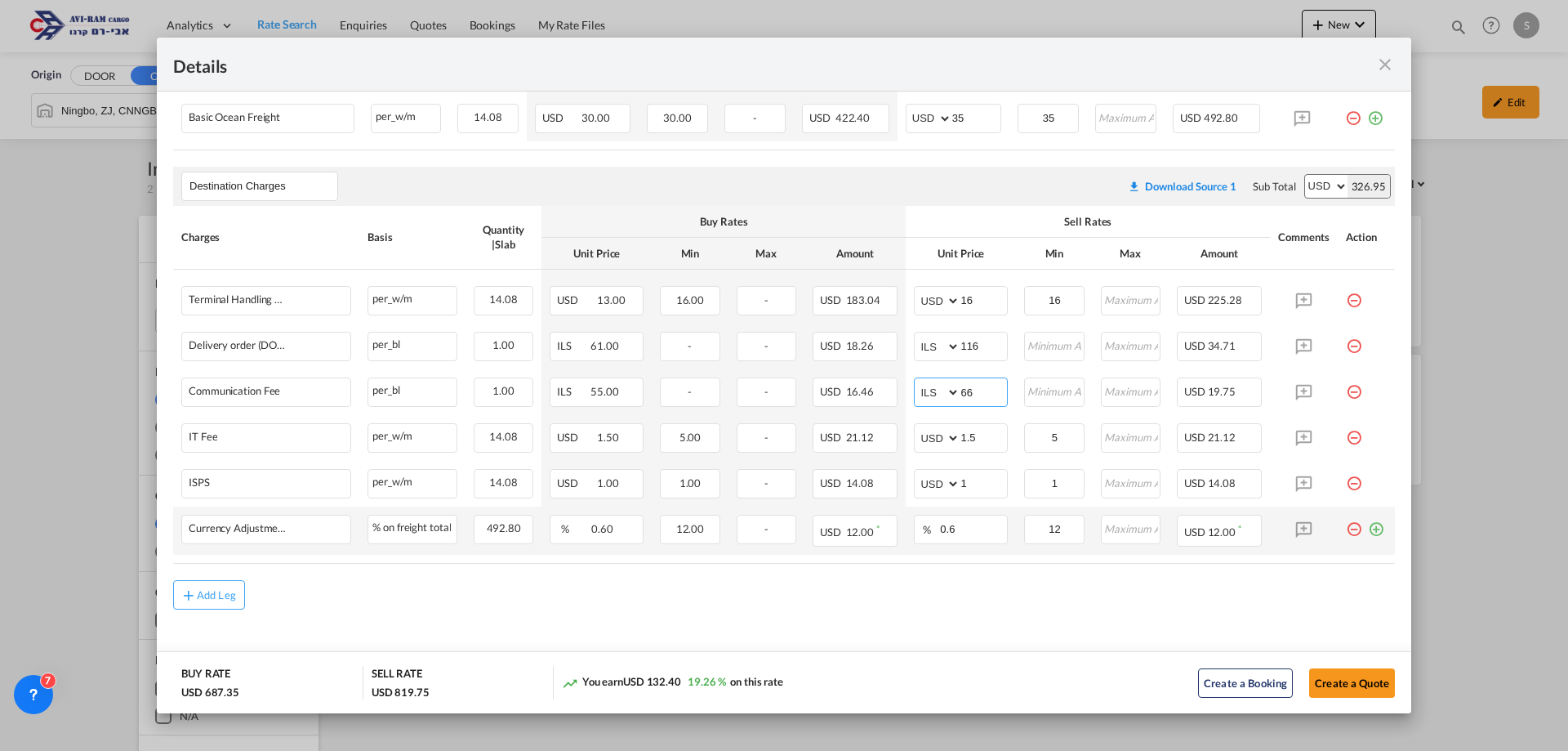
type input "66"
click at [1372, 531] on md-icon "icon-plus-circle-outline green-400-fg" at bounding box center [1376, 523] width 16 height 17
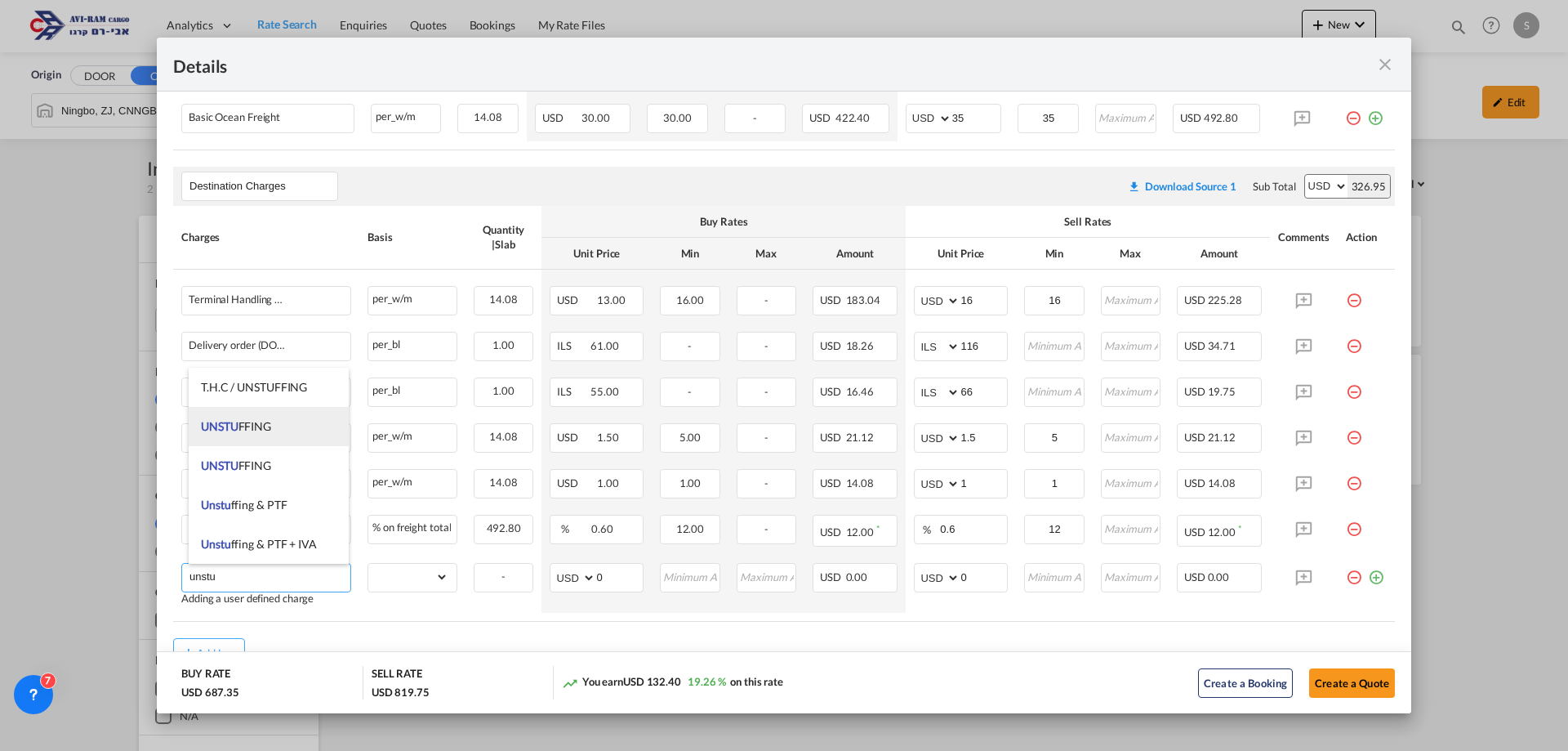
click at [266, 422] on span "UNSTU FFING" at bounding box center [236, 426] width 70 height 14
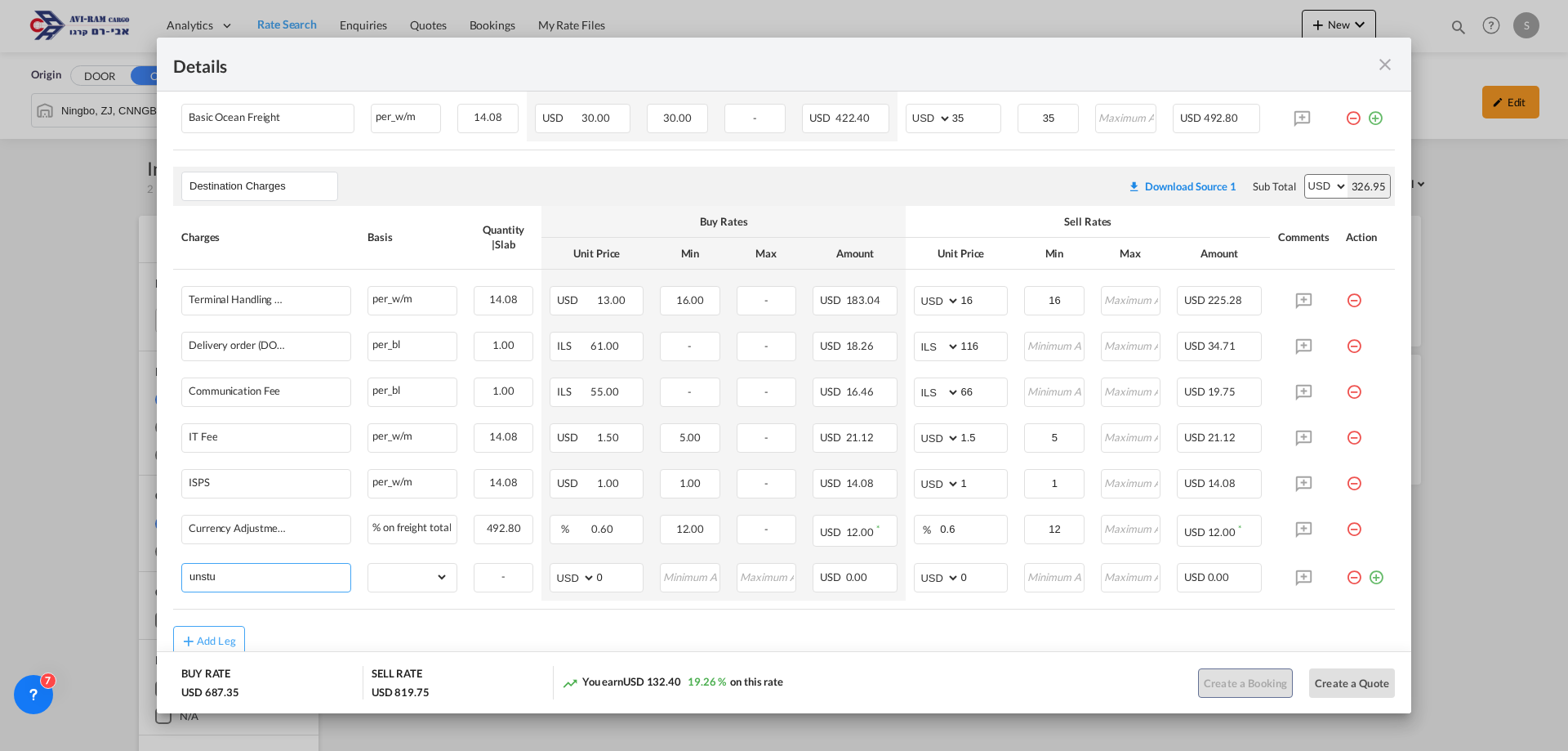
type input "UNSTUFFING"
drag, startPoint x: 405, startPoint y: 579, endPoint x: 405, endPoint y: 569, distance: 10.0
click at [405, 574] on select "gross_weight volumetric_weight per_shipment per_bl per_km per_hawb per_kg flat …" at bounding box center [407, 577] width 80 height 26
select select "per_ton"
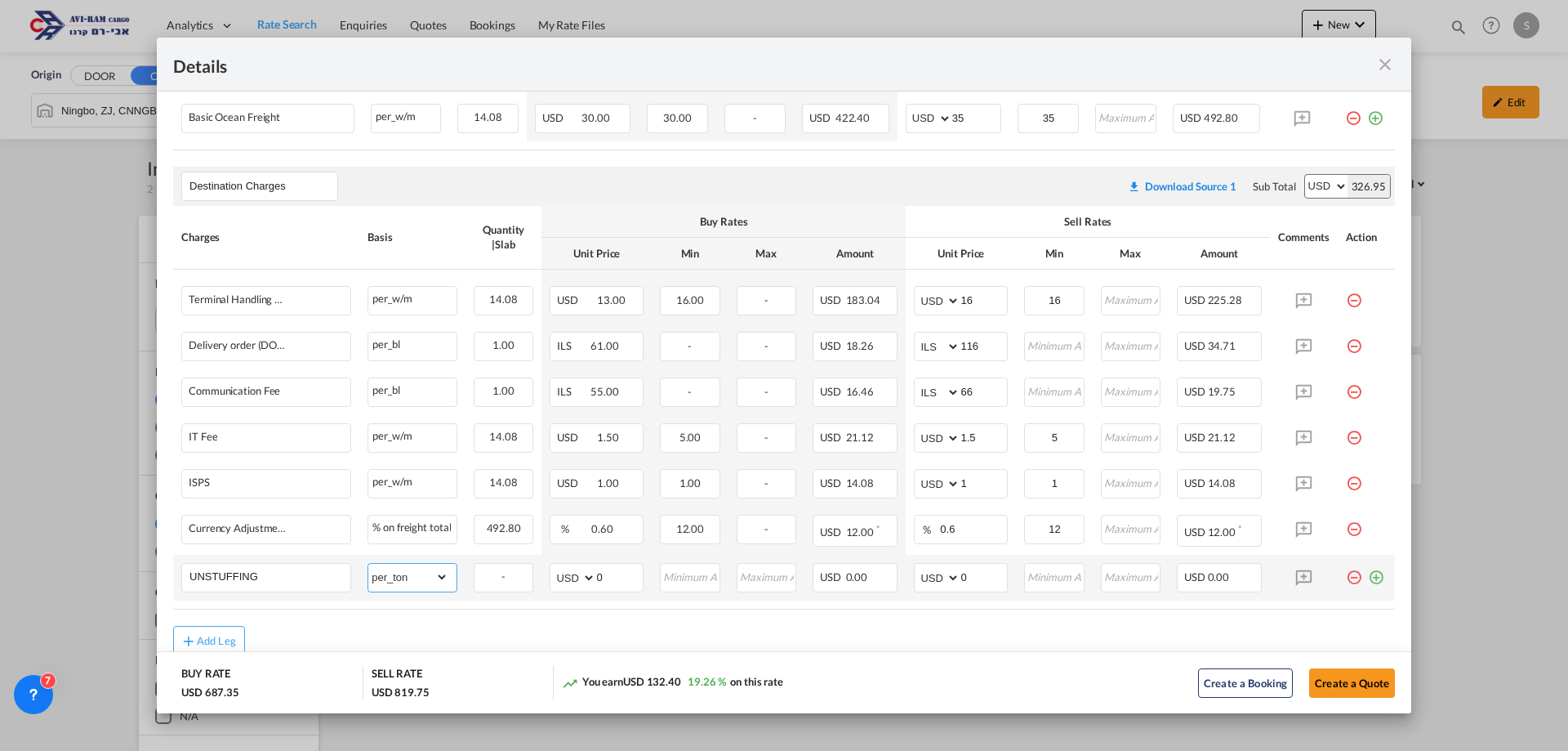
click at [368, 564] on select "gross_weight volumetric_weight per_shipment per_bl per_km per_hawb per_kg flat …" at bounding box center [407, 577] width 80 height 26
drag, startPoint x: 957, startPoint y: 579, endPoint x: 826, endPoint y: 580, distance: 131.0
click at [852, 578] on tr "UNSTUFFING Please Enter Already Exists gross_weight volumetric_weight per_shipm…" at bounding box center [784, 577] width 1222 height 45
type input "11.6"
type input "12"
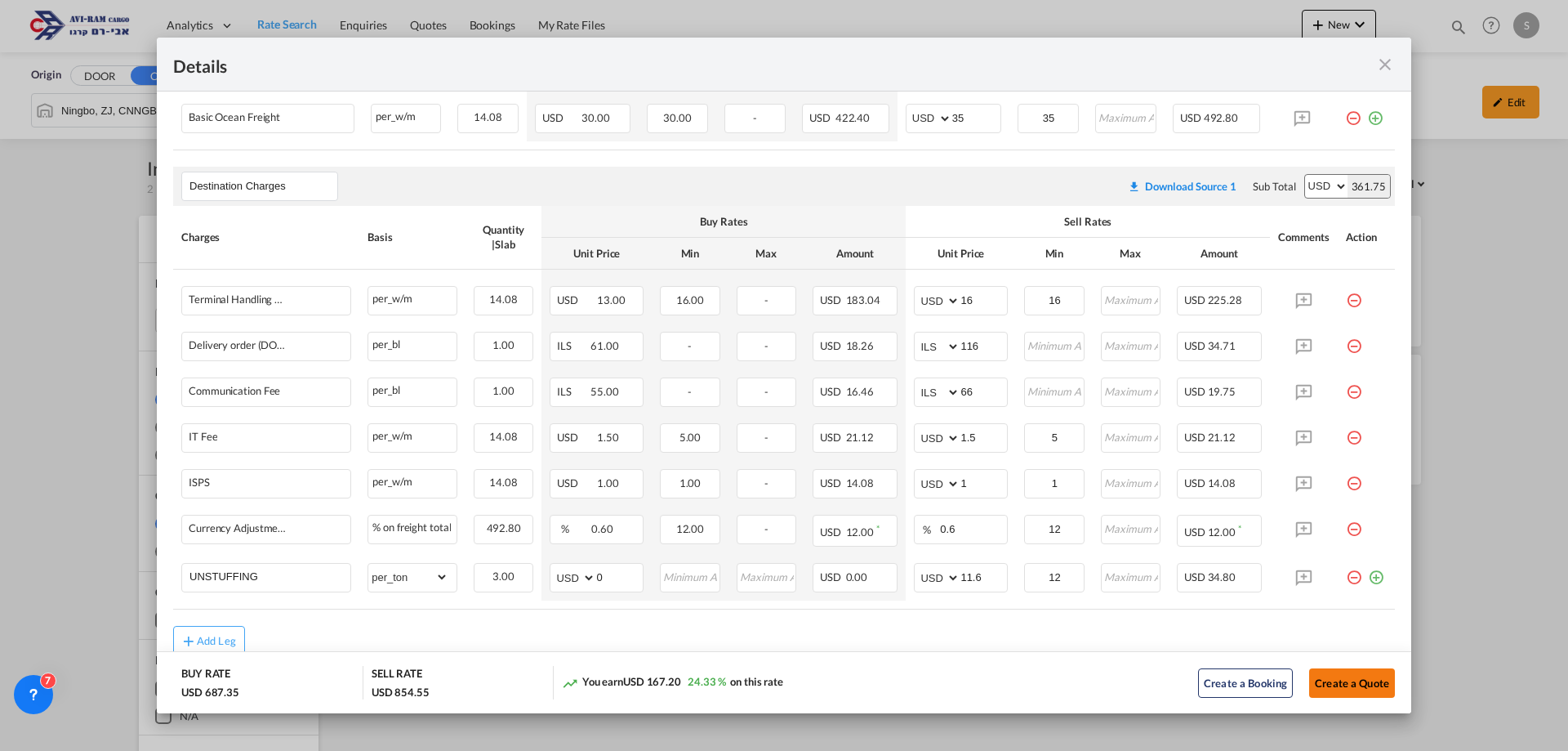
click at [1327, 679] on button "Create a Quote" at bounding box center [1352, 683] width 86 height 30
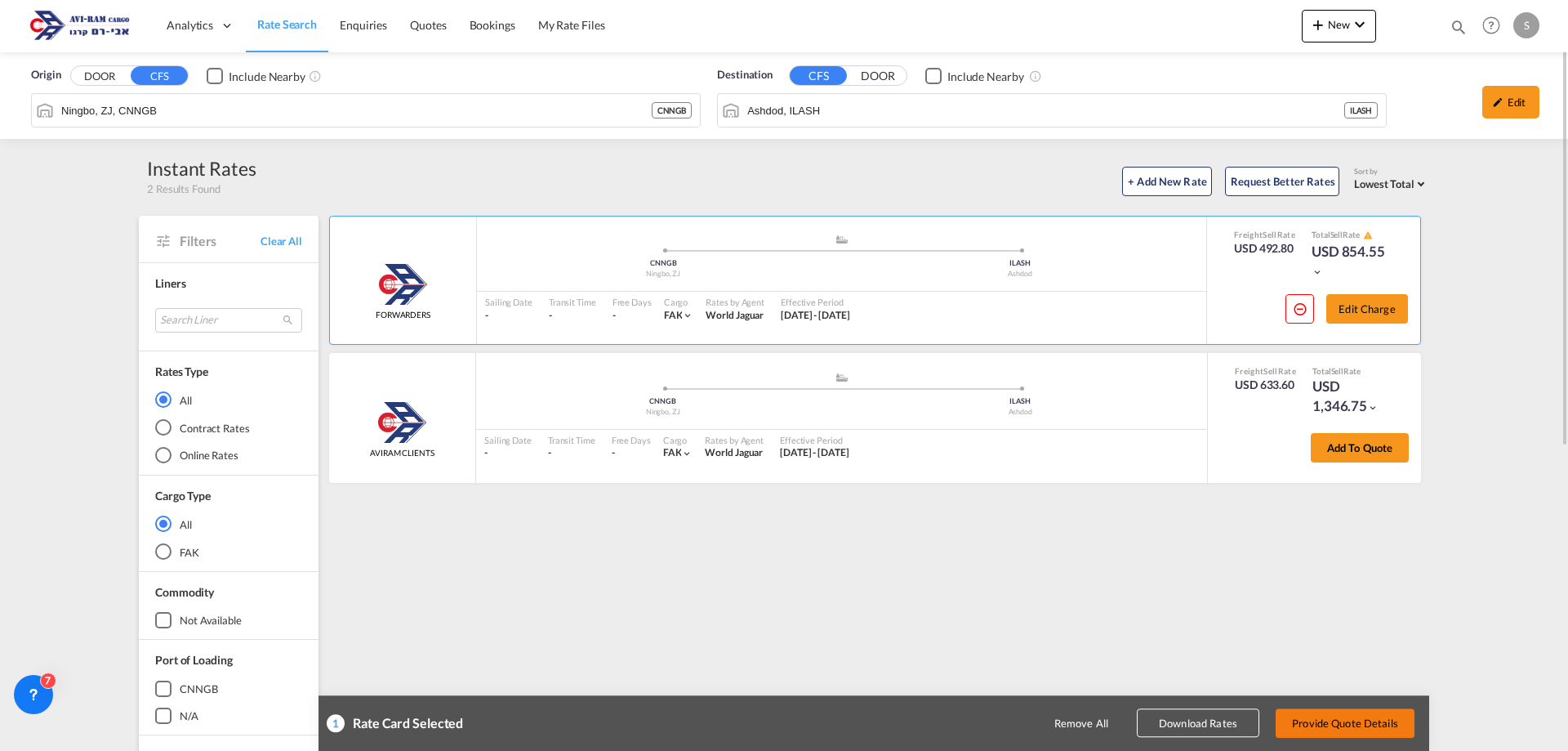
click at [1330, 720] on button "Provide Quote Details" at bounding box center [1344, 723] width 139 height 30
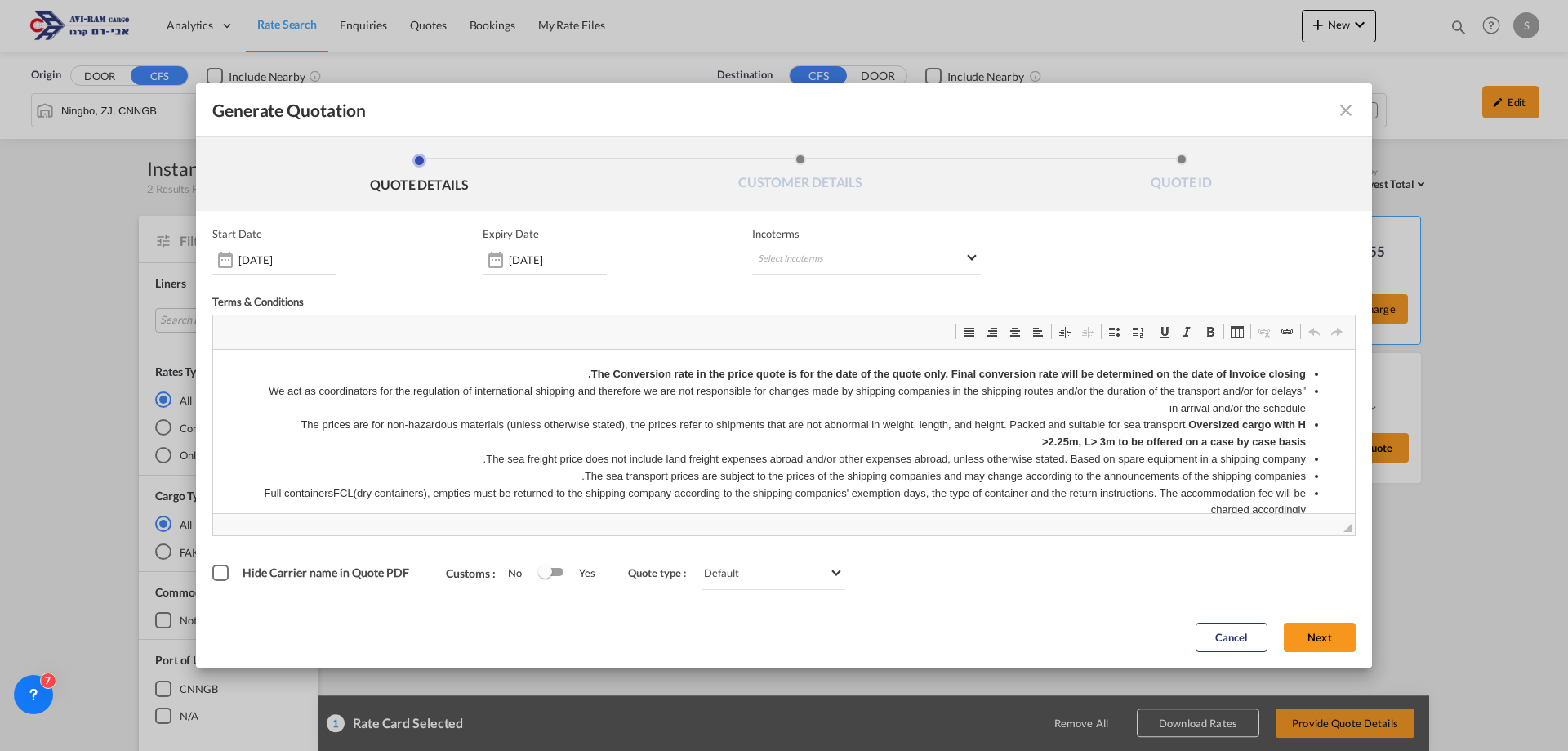
scroll to position [0, 0]
click at [812, 258] on md-select "Select Incoterms EXW - import Ex Works CIF - export Cost,Insurance and Freight …" at bounding box center [866, 260] width 228 height 30
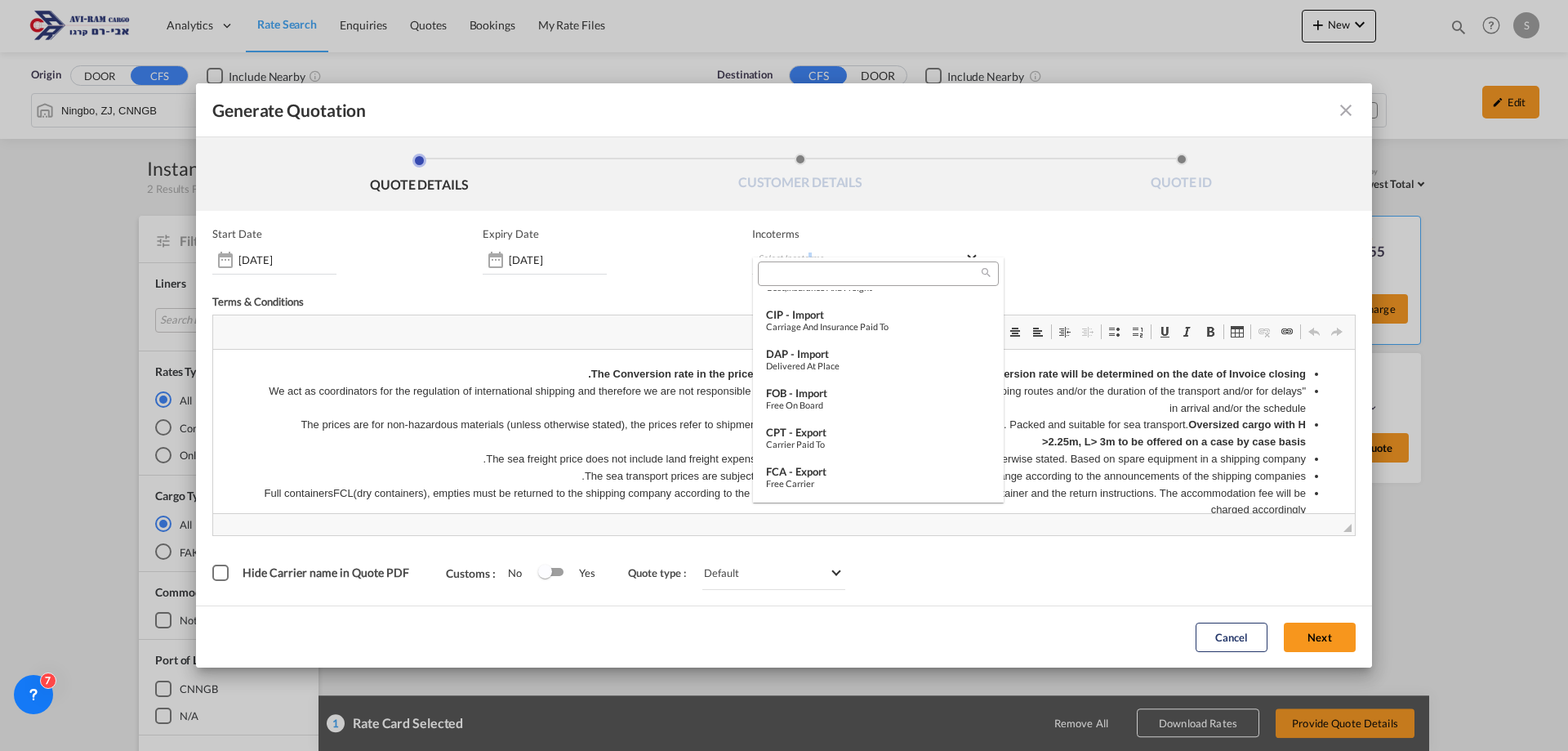
scroll to position [148, 0]
click at [817, 393] on div "FOB - import" at bounding box center [878, 390] width 224 height 13
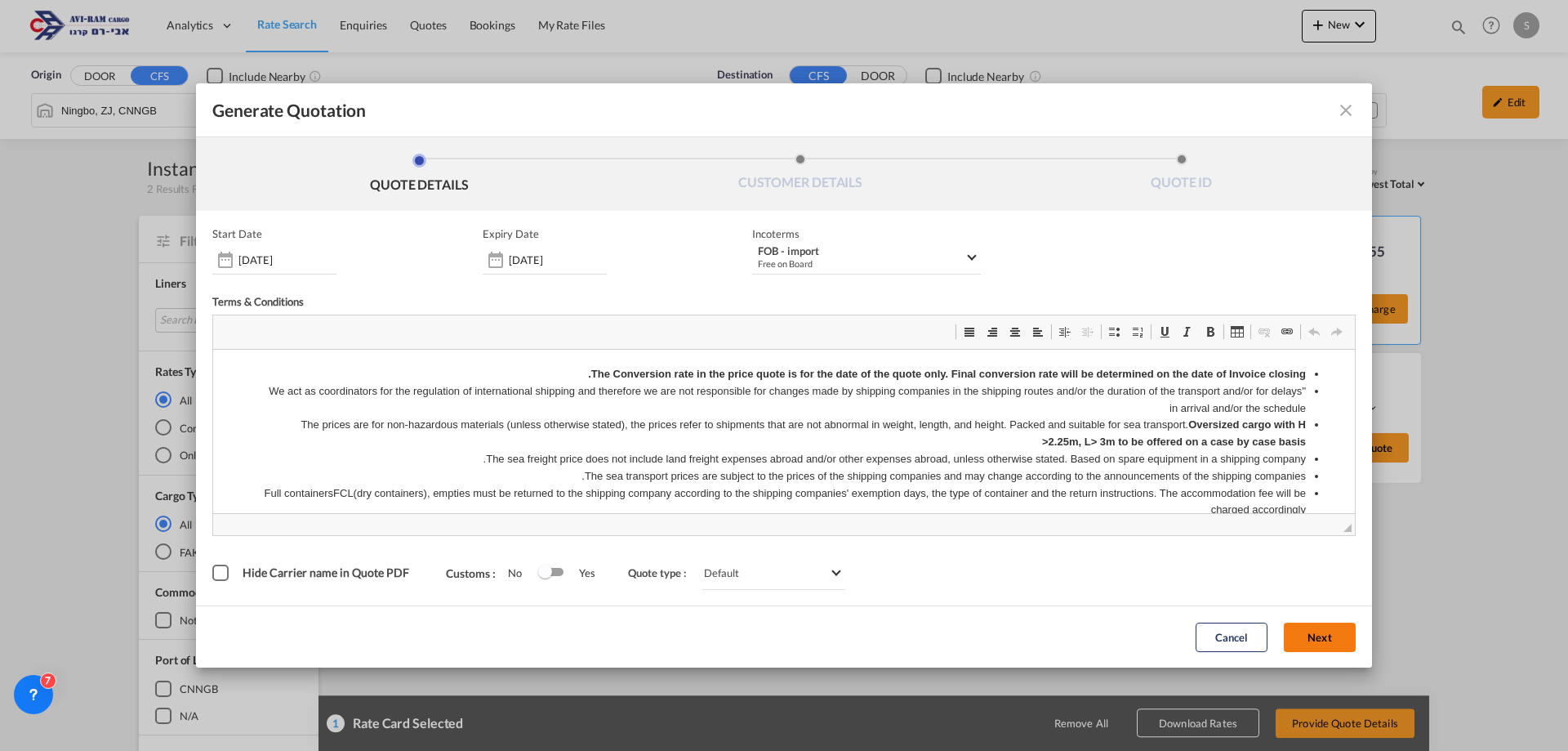
click at [1302, 633] on button "Next" at bounding box center [1319, 637] width 72 height 30
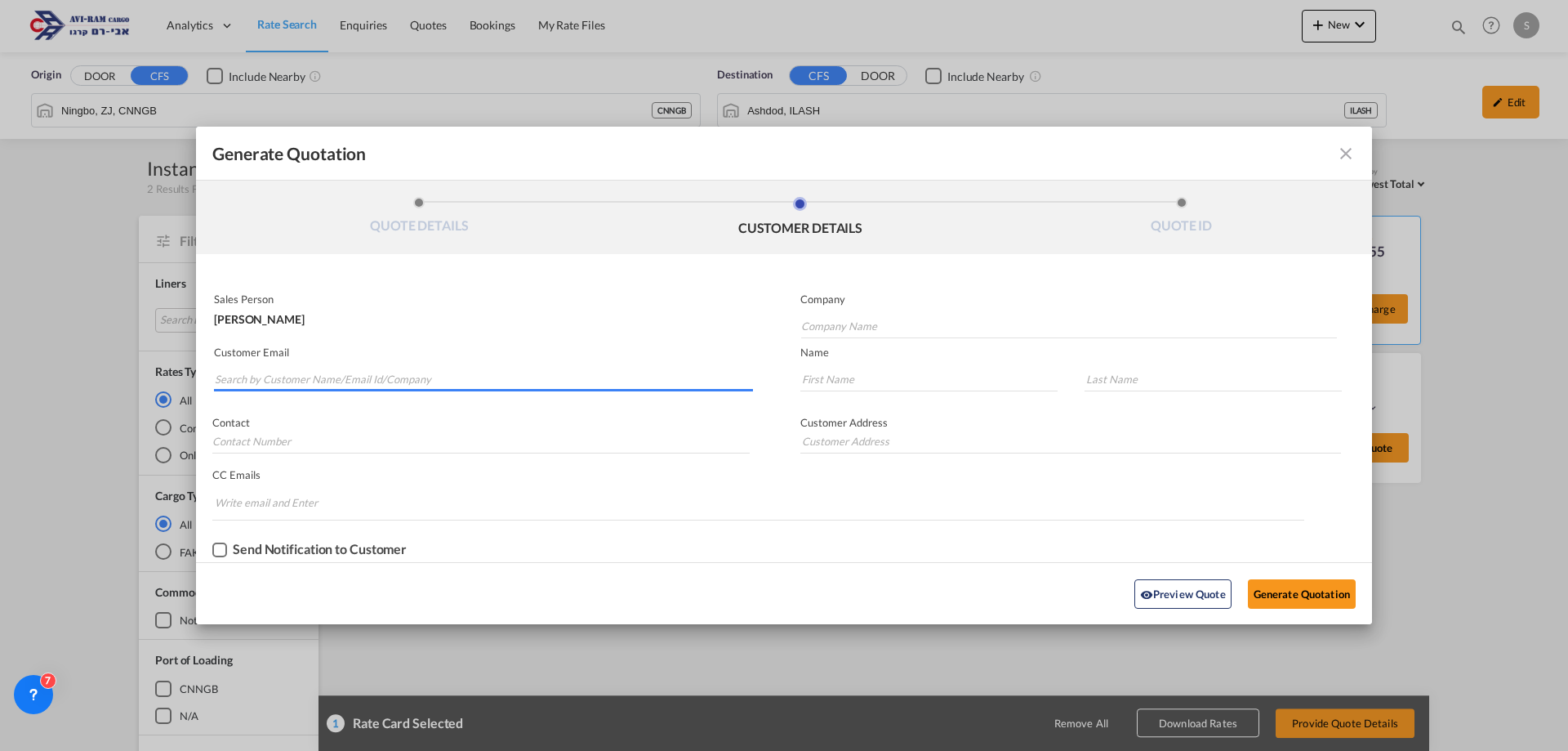
click at [286, 382] on input "Search by Customer Name/Email Id/Company" at bounding box center [483, 380] width 538 height 25
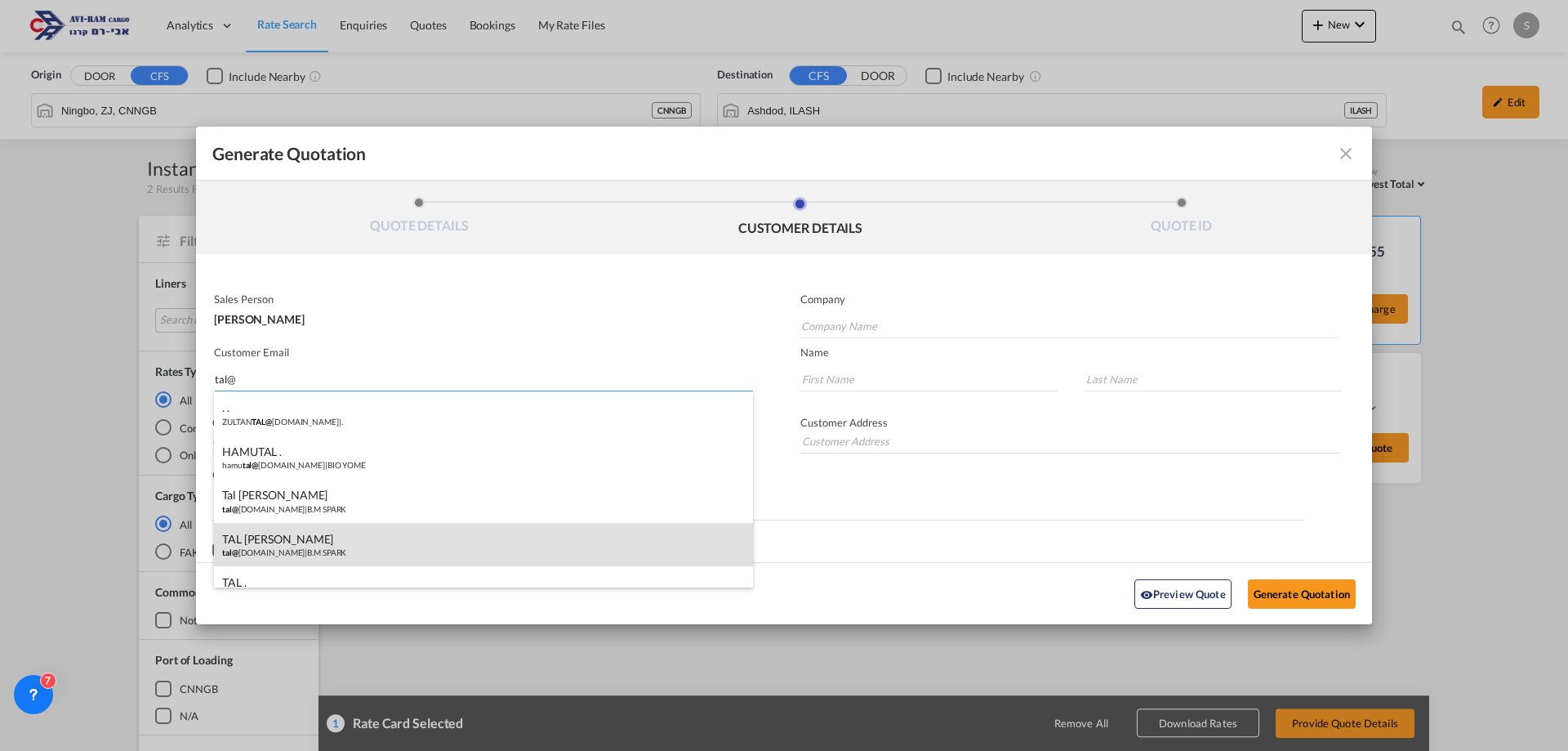
type input "tal@"
click at [332, 532] on div "TAL [PERSON_NAME] tal@ [DOMAIN_NAME] | B.M SPARK" at bounding box center [483, 545] width 539 height 44
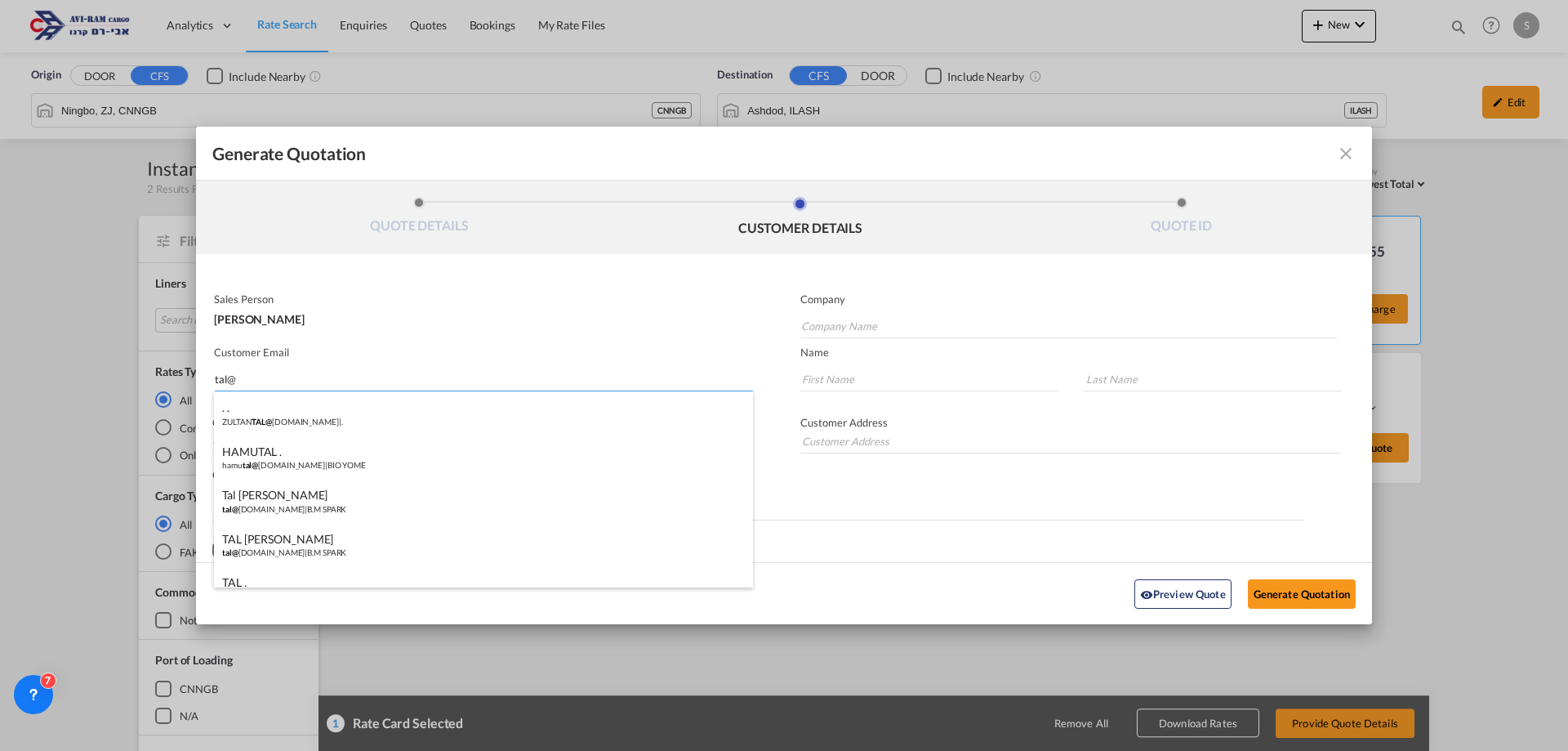
type input "B.M SPARK"
type input "[EMAIL_ADDRESS][DOMAIN_NAME]"
type input "TAL"
type input "[PERSON_NAME]"
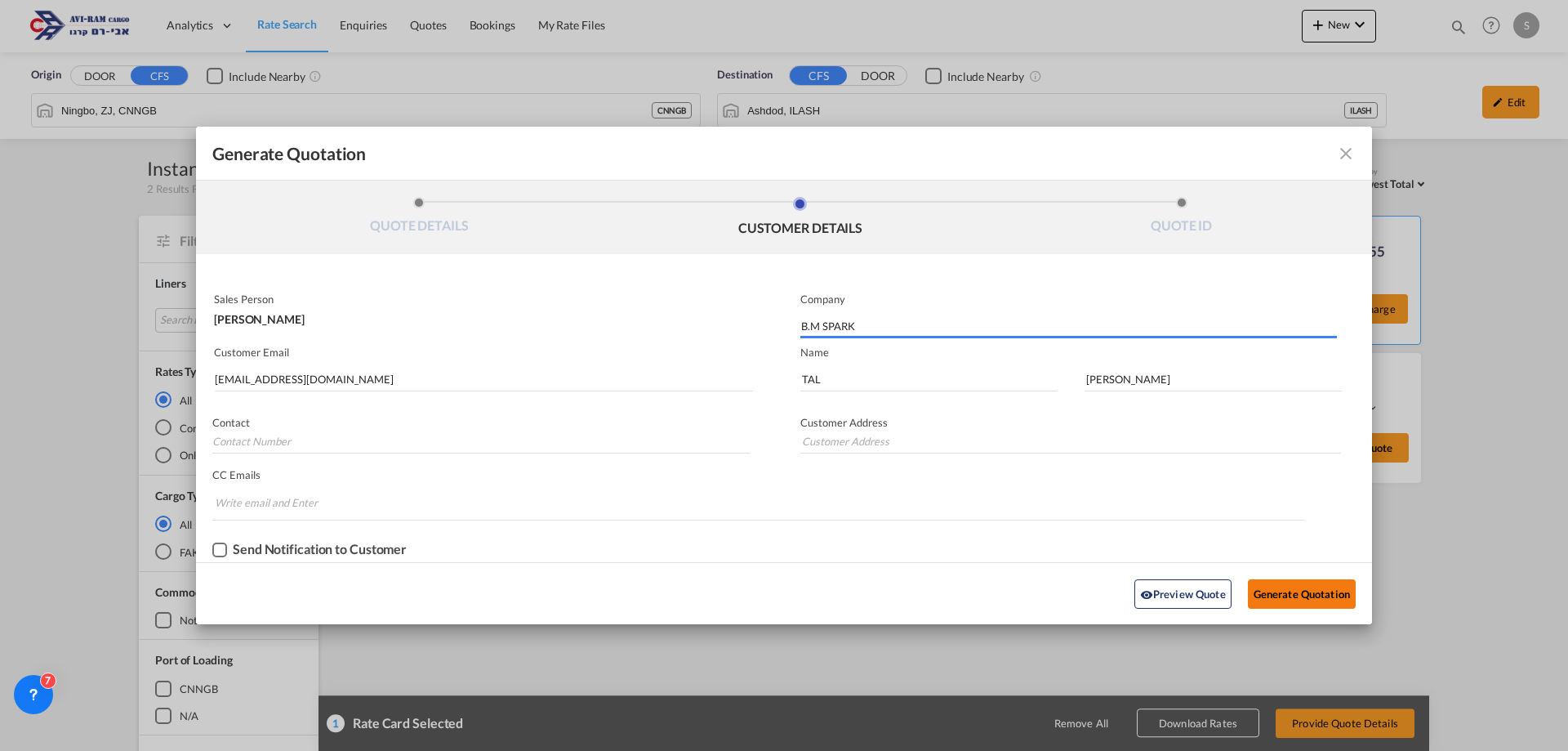
click at [1274, 593] on button "Generate Quotation" at bounding box center [1302, 594] width 108 height 30
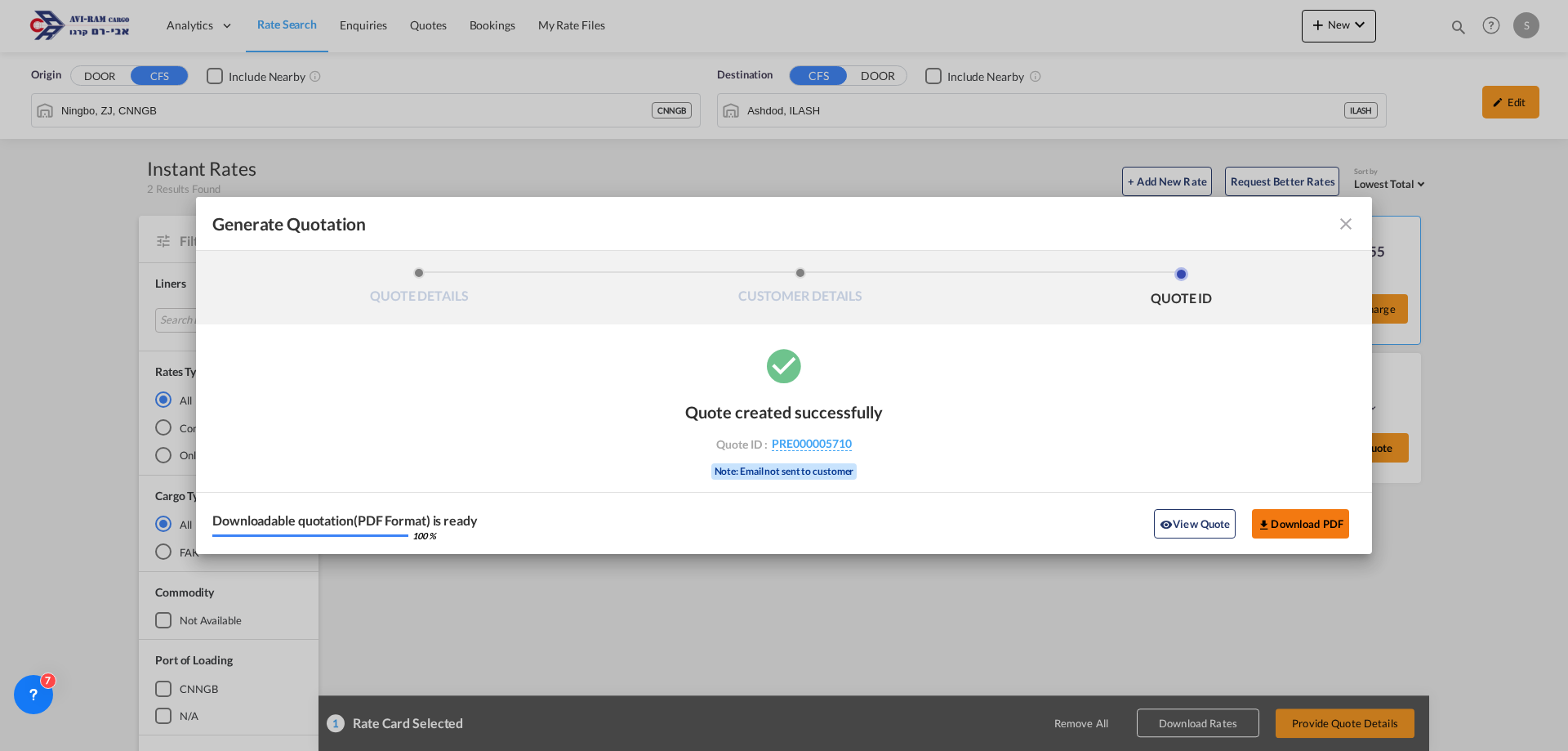
click at [1280, 521] on button "Download PDF" at bounding box center [1301, 524] width 97 height 30
click at [1343, 223] on md-icon "icon-close fg-AAA8AD cursor m-0" at bounding box center [1346, 224] width 20 height 20
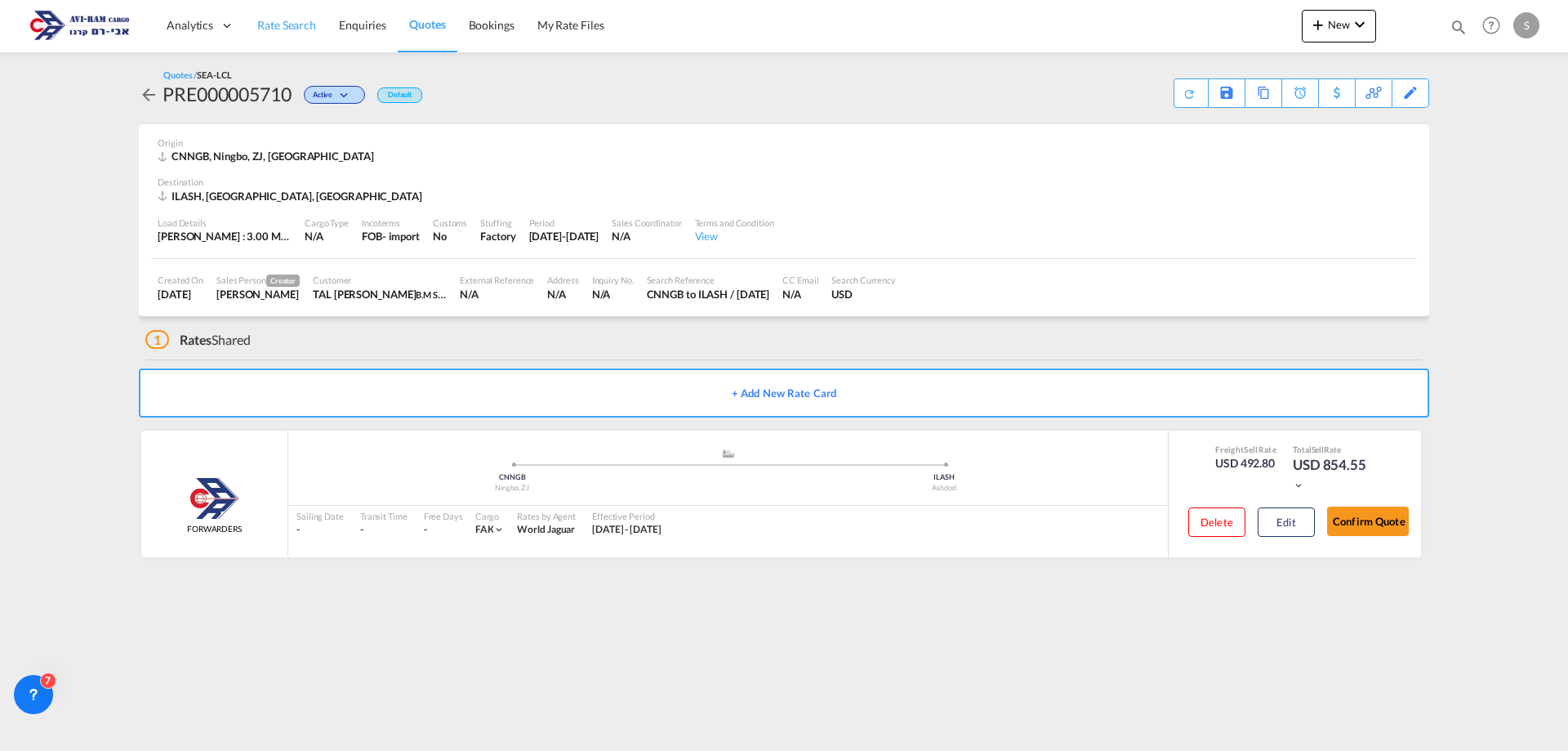
click at [300, 29] on span "Rate Search" at bounding box center [286, 25] width 59 height 14
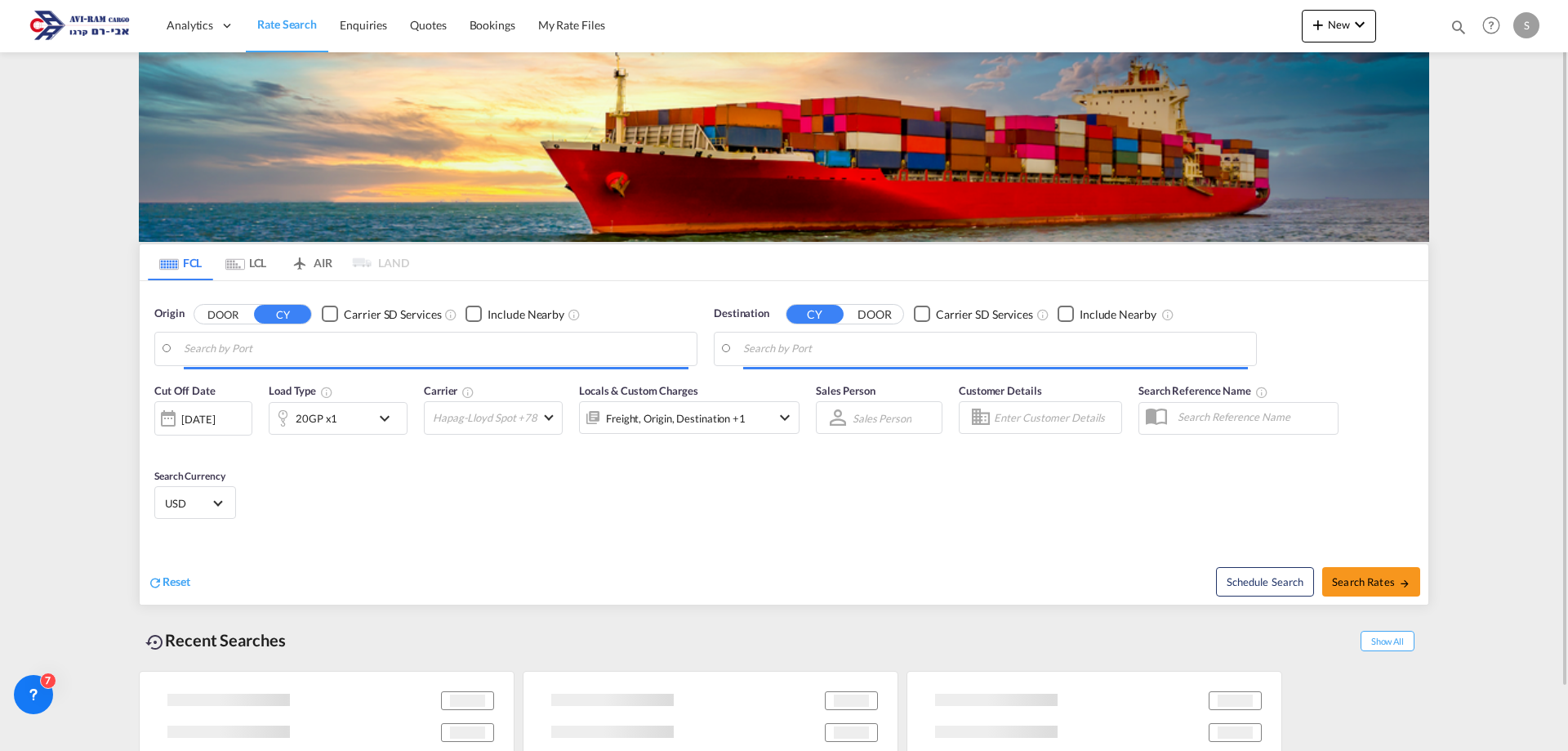
type input "Ningbo, CNNGB"
type input "Ashdod, ILASH"
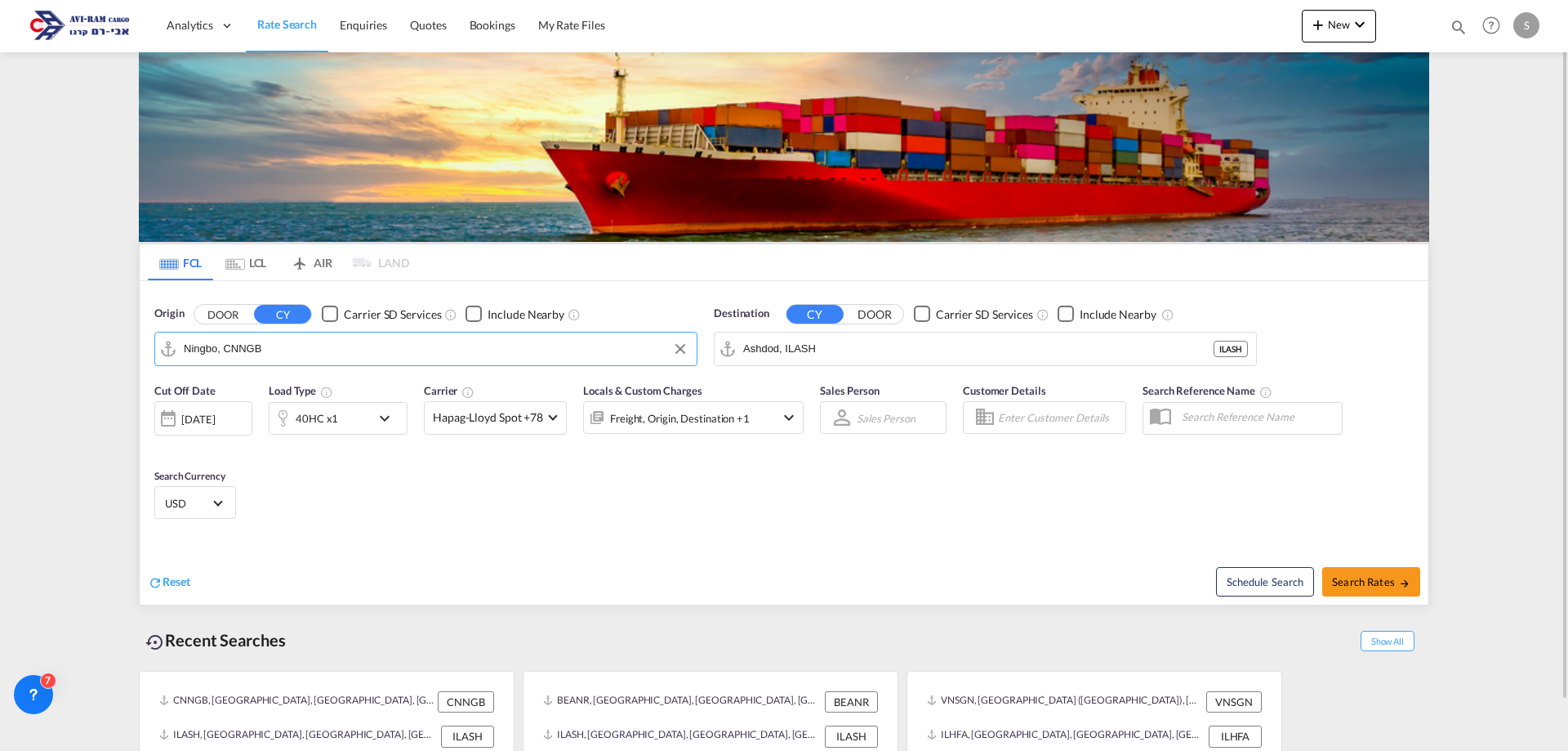
click at [269, 352] on input "Ningbo, CNNGB" at bounding box center [436, 349] width 505 height 25
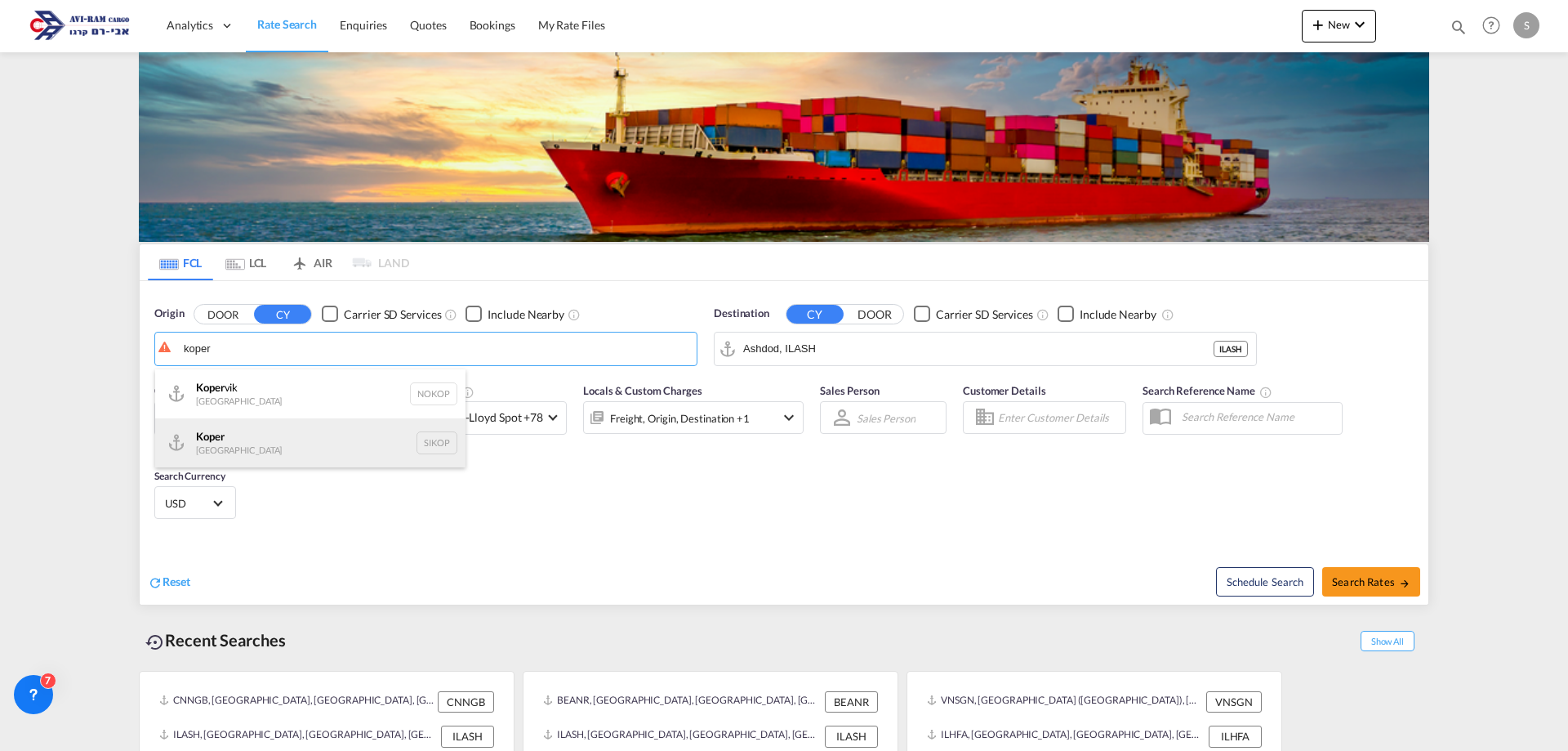
drag, startPoint x: 267, startPoint y: 442, endPoint x: 436, endPoint y: 409, distance: 172.2
click at [270, 439] on div "Koper Slovenia SIKOP" at bounding box center [310, 442] width 310 height 49
type input "Koper, SIKOP"
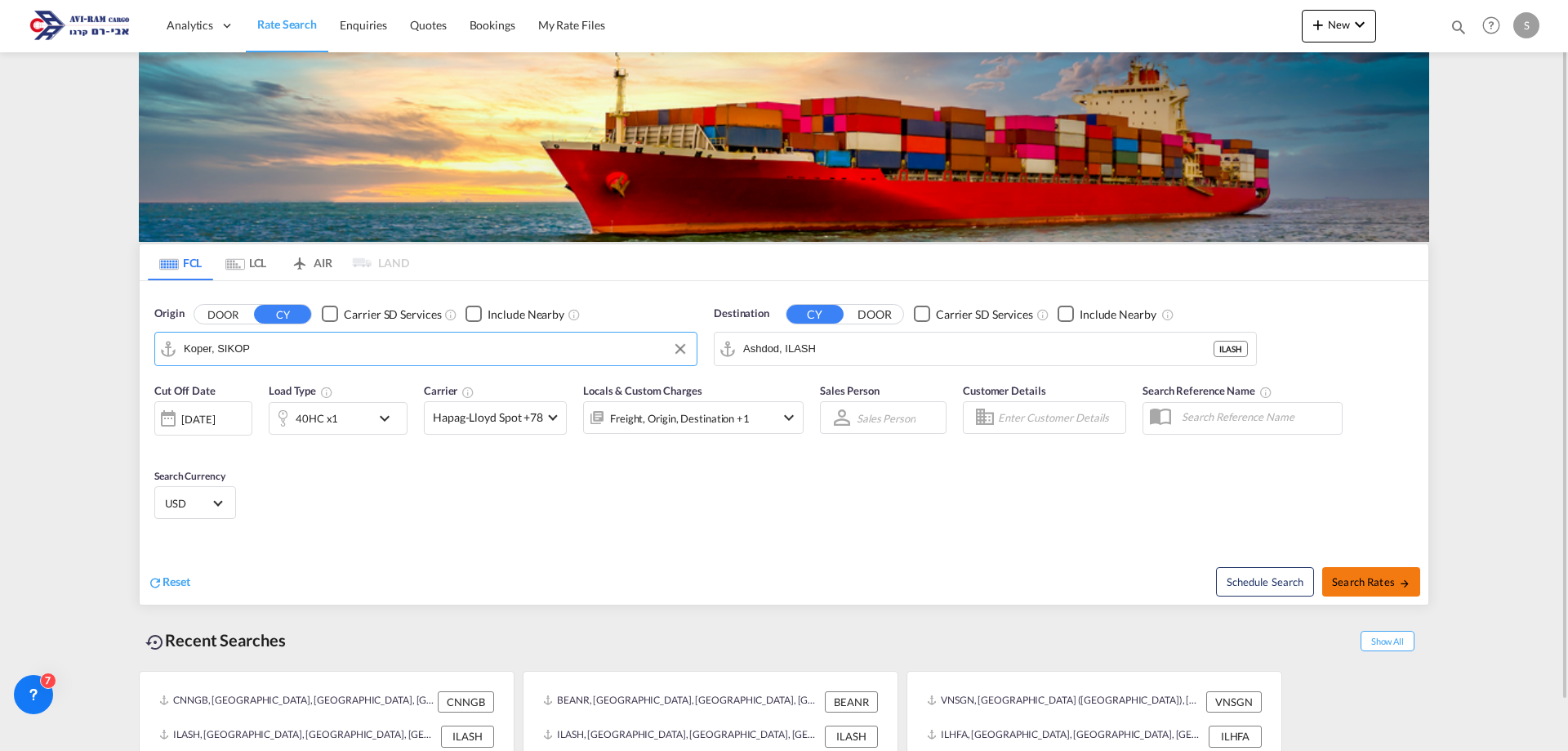
click at [1405, 593] on button "Search Rates" at bounding box center [1371, 582] width 98 height 30
type input "SIKOP to ILASH / [DATE]"
